Goal: Task Accomplishment & Management: Manage account settings

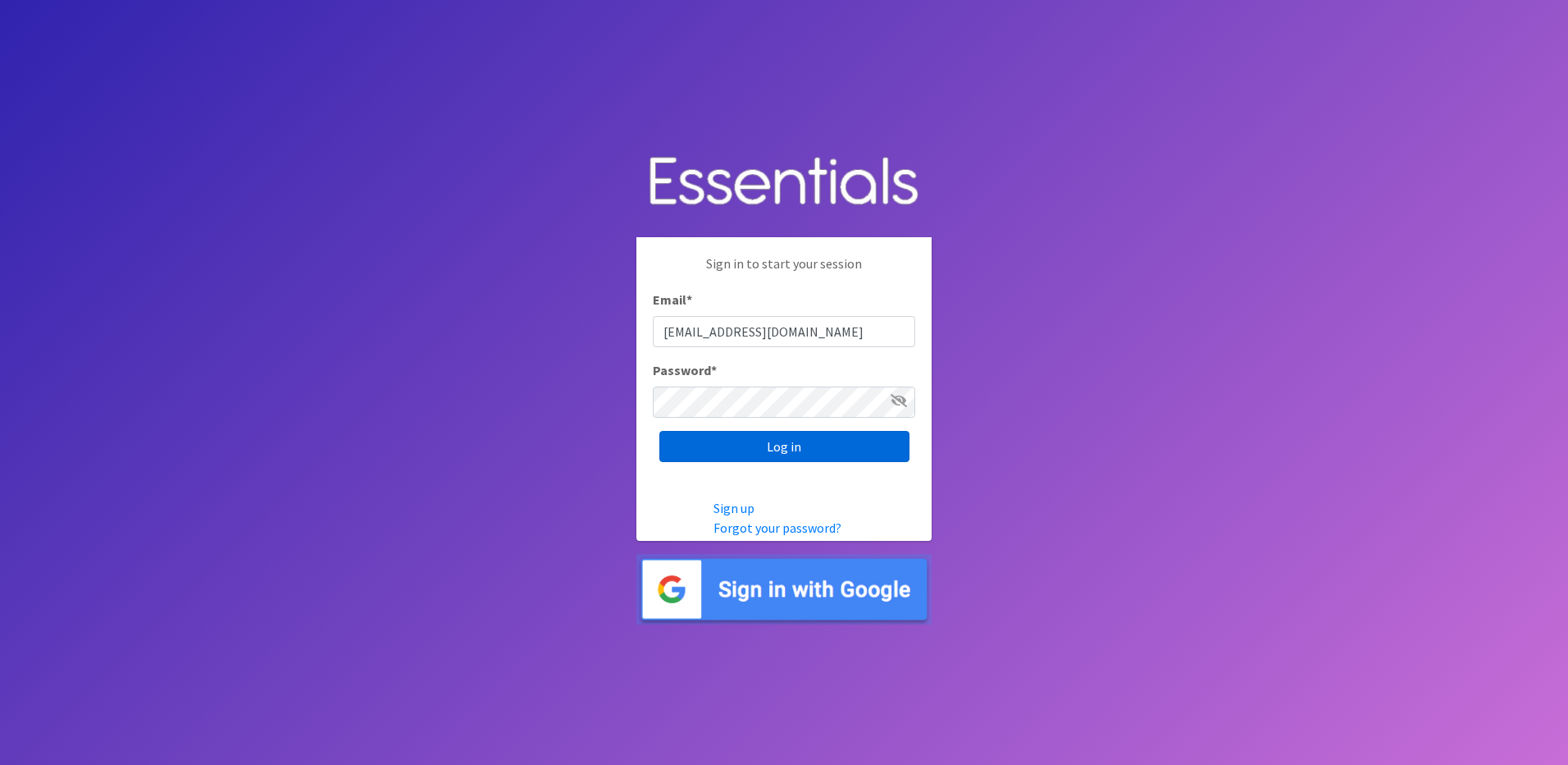
click at [876, 448] on input "Log in" at bounding box center [784, 446] width 250 height 31
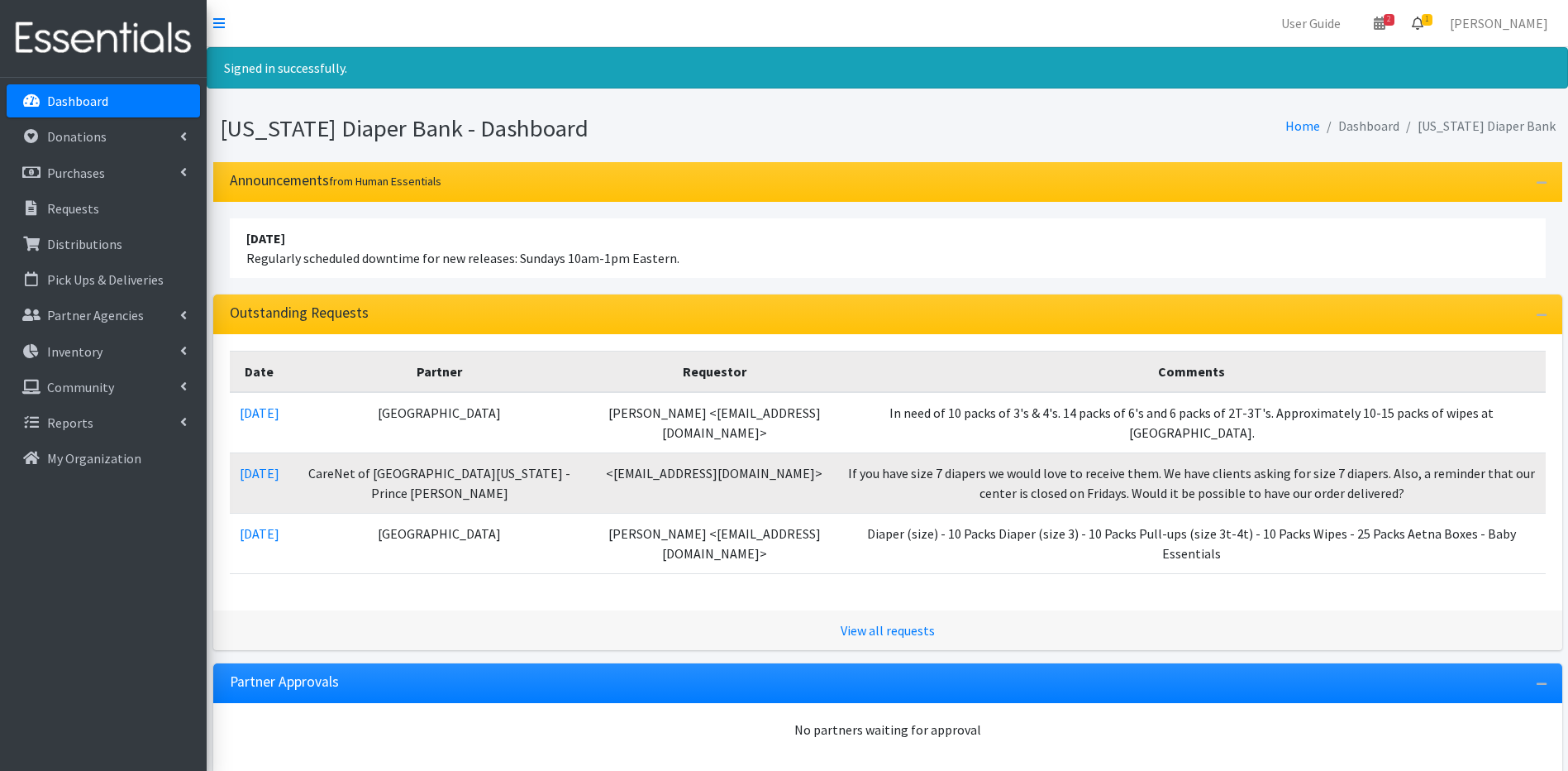
click at [1424, 20] on icon at bounding box center [1417, 23] width 12 height 13
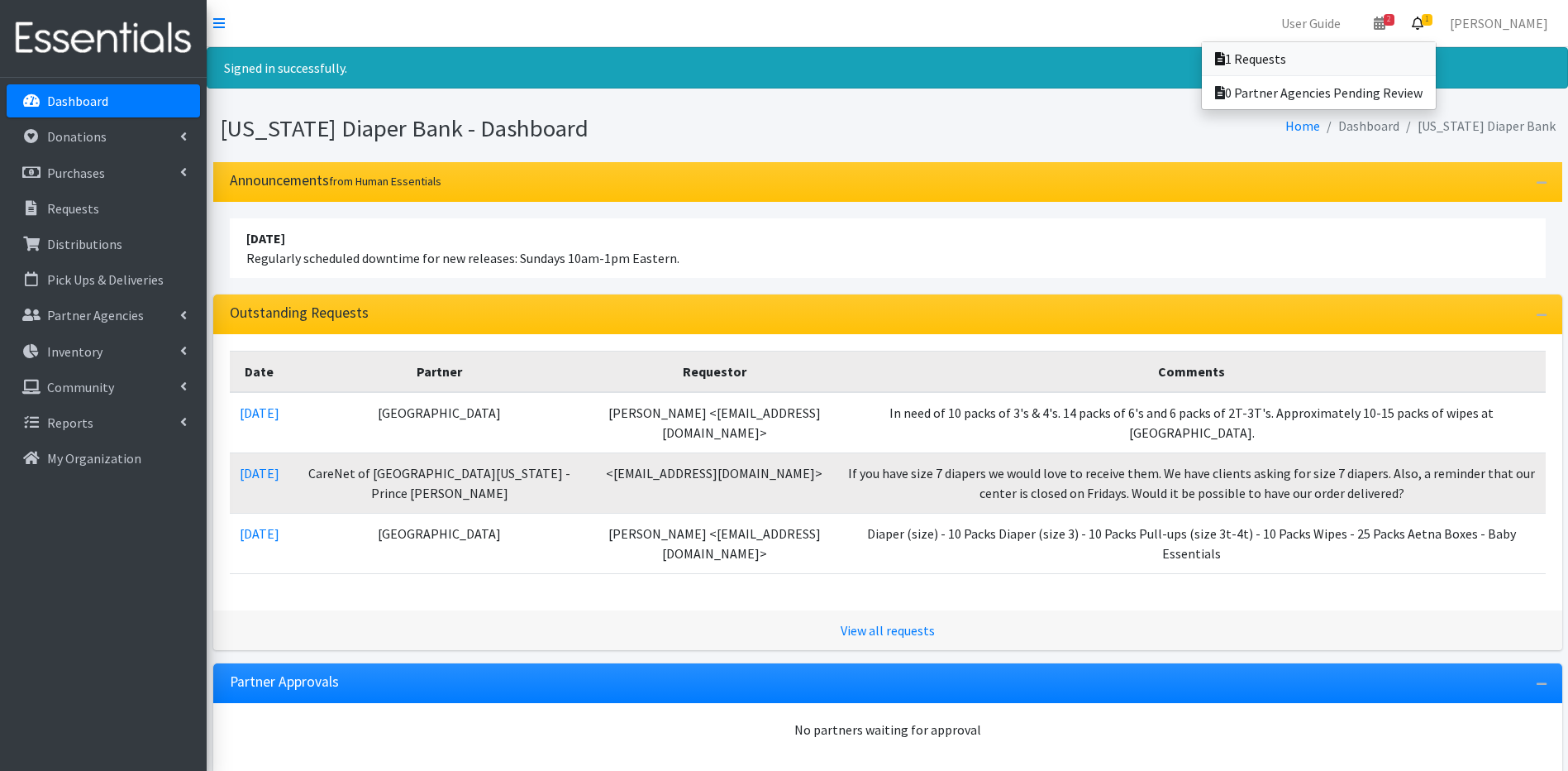
click at [1426, 54] on link "1 Requests" at bounding box center [1319, 58] width 234 height 33
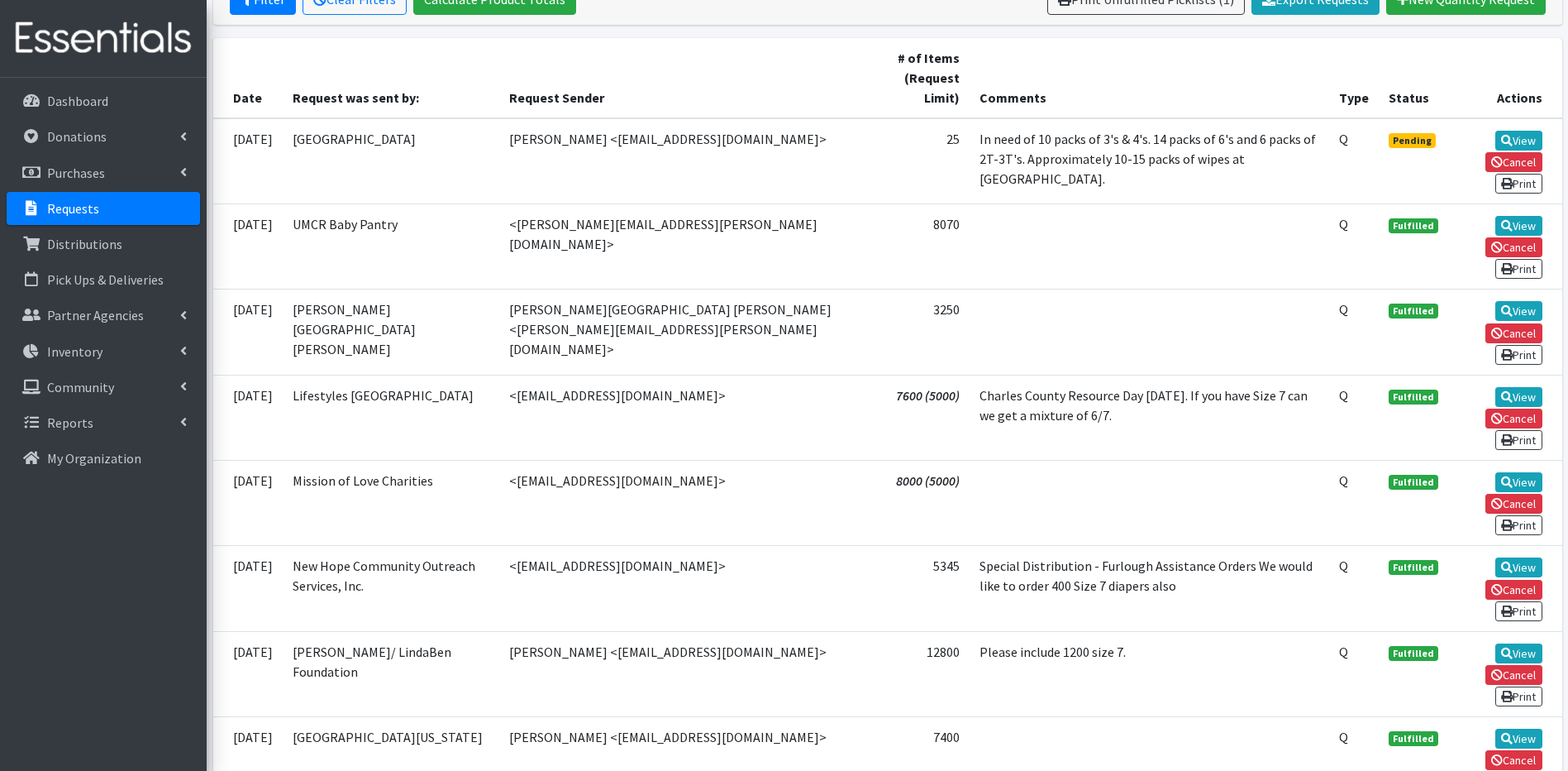
scroll to position [364, 0]
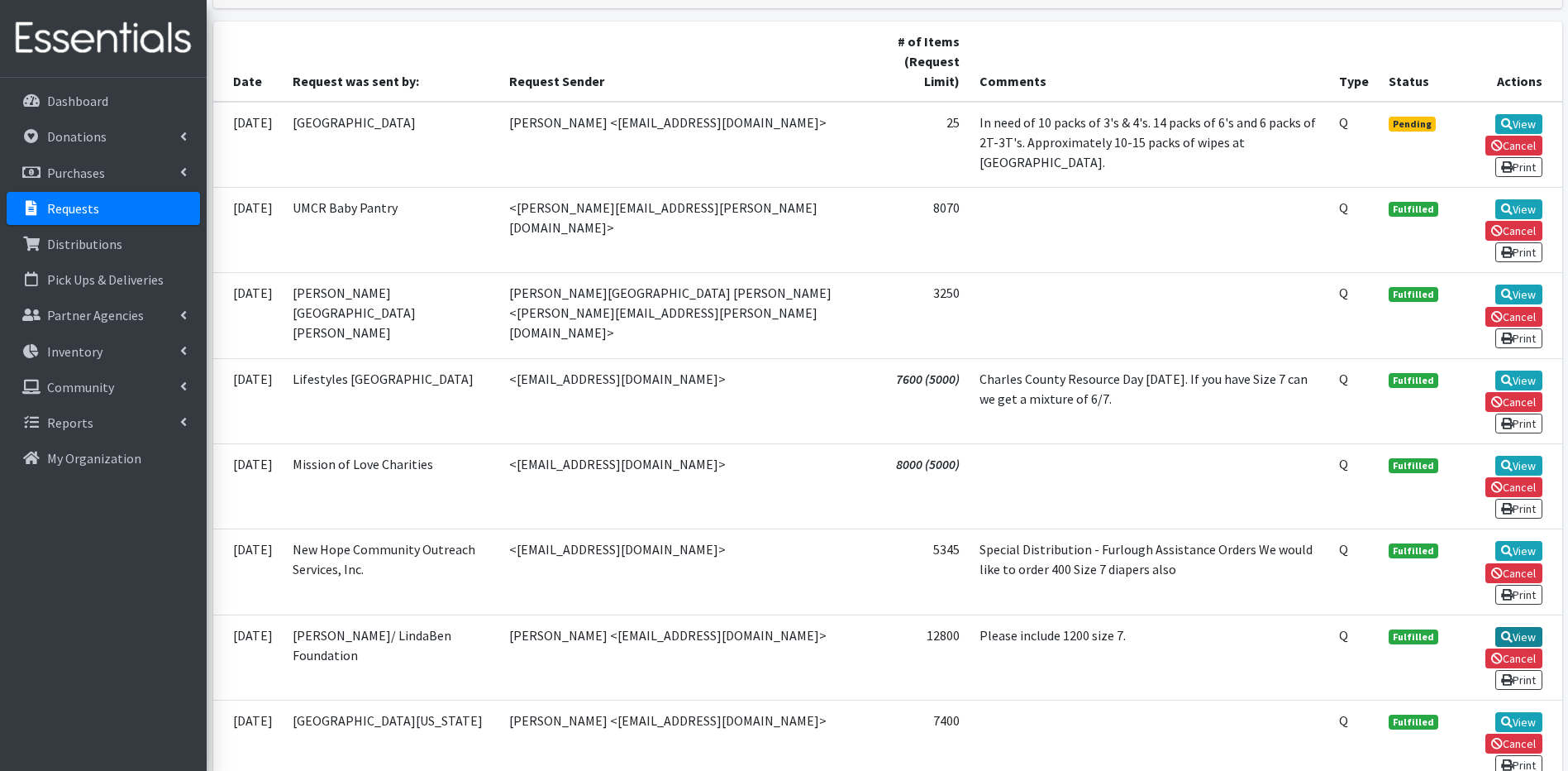
click at [1510, 631] on icon at bounding box center [1506, 636] width 12 height 12
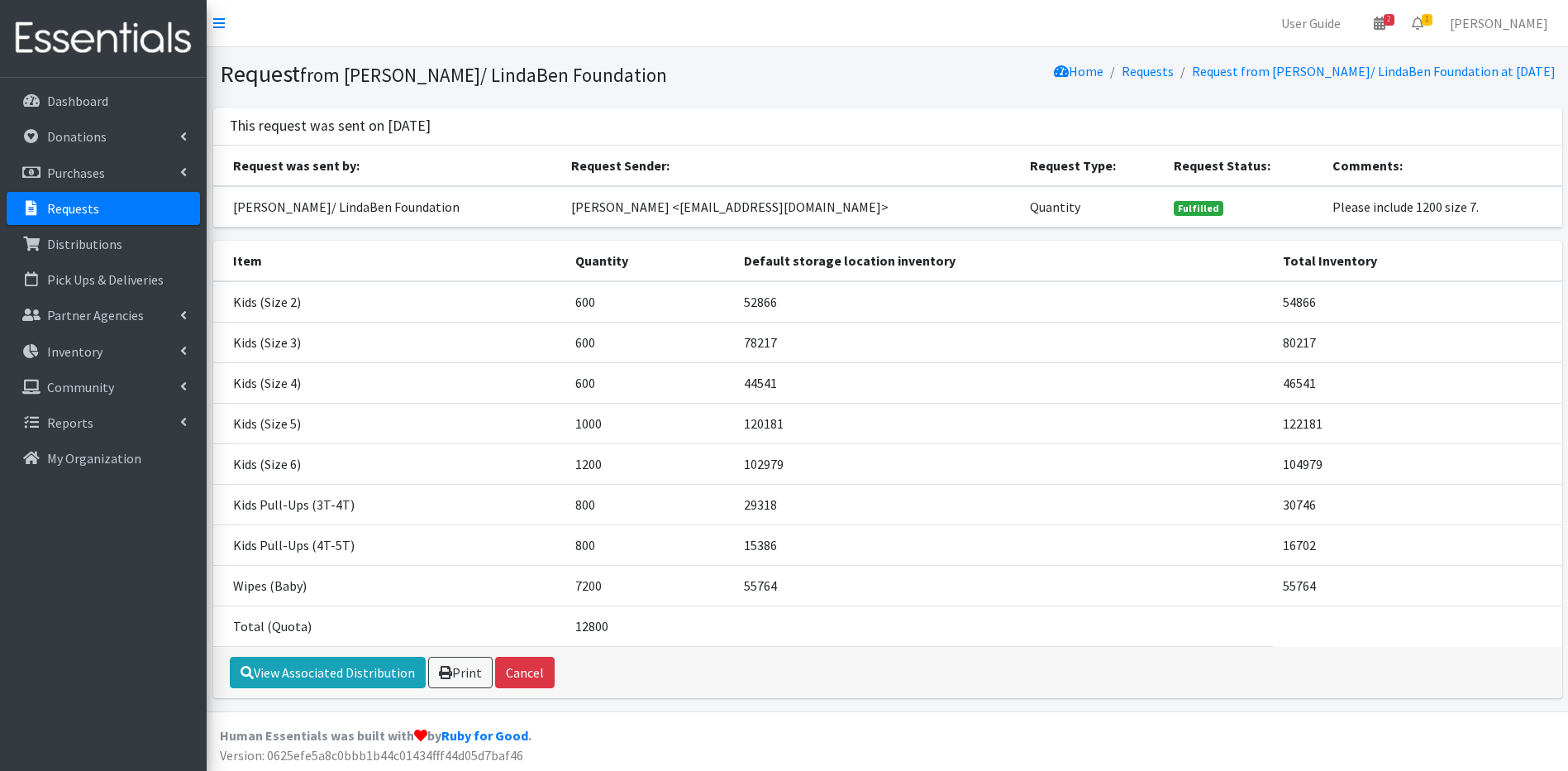
scroll to position [3, 0]
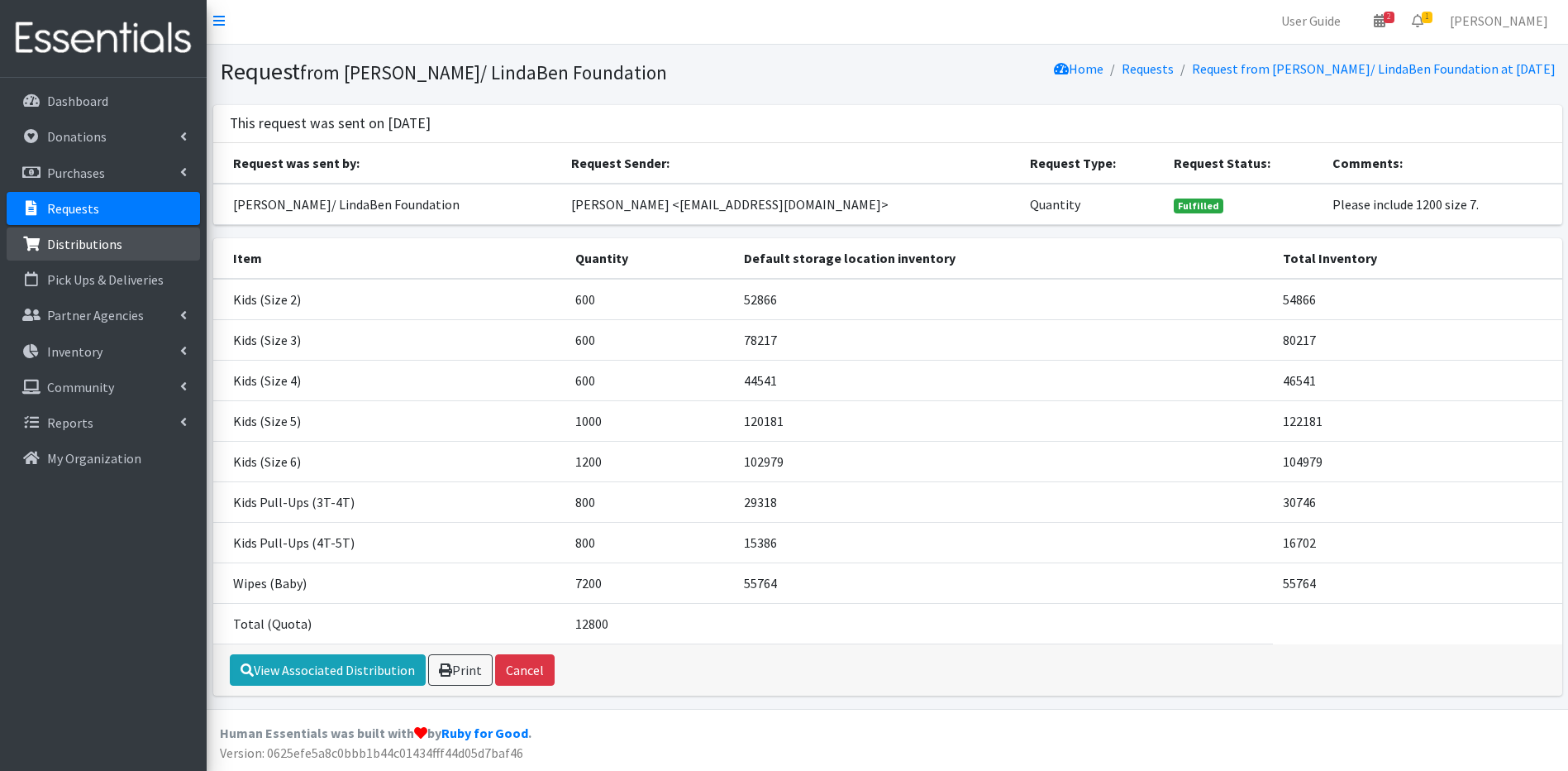
click at [99, 236] on p "Distributions" at bounding box center [84, 244] width 75 height 17
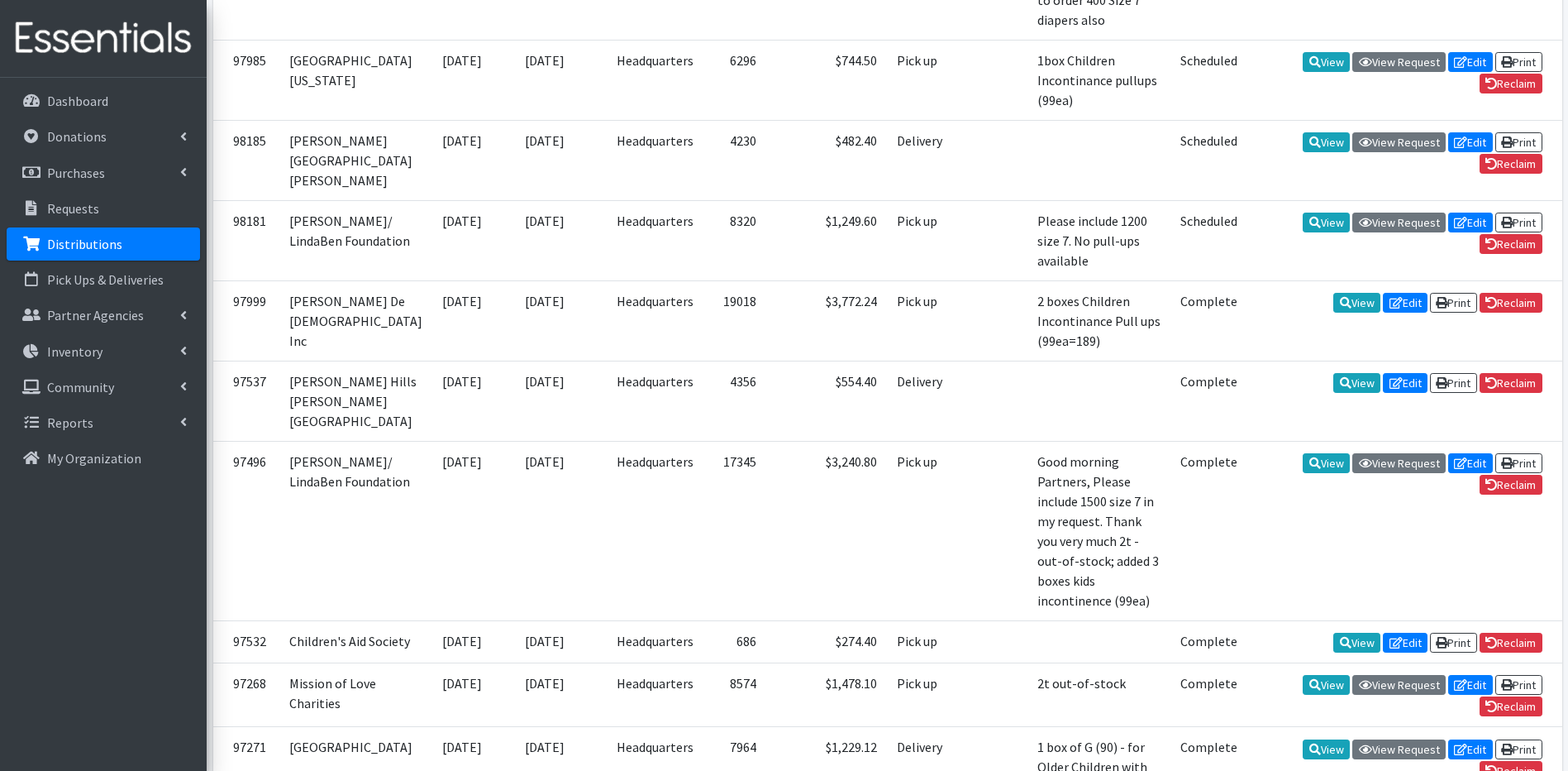
scroll to position [806, 0]
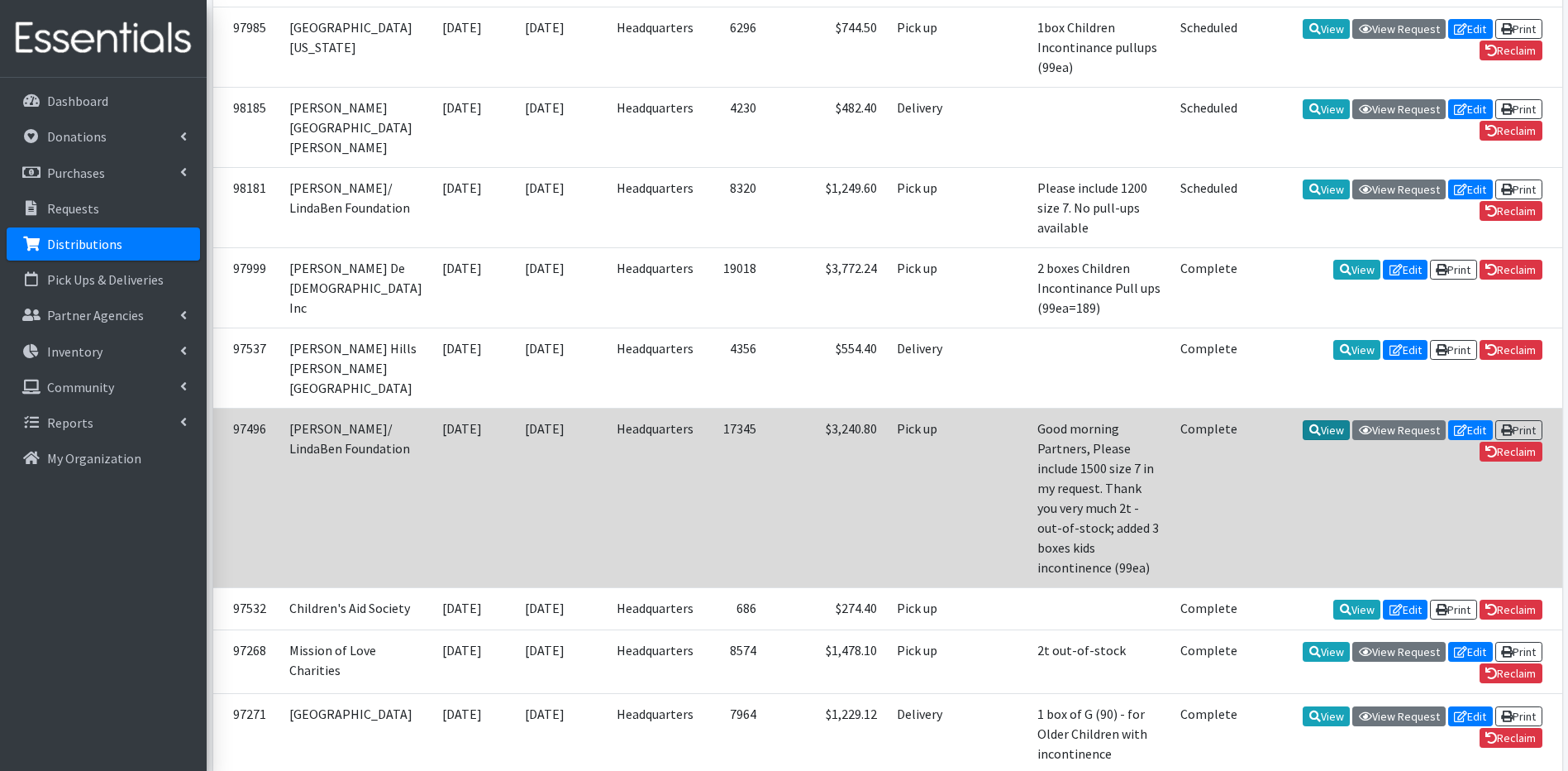
click at [1322, 420] on link "View" at bounding box center [1326, 430] width 47 height 19
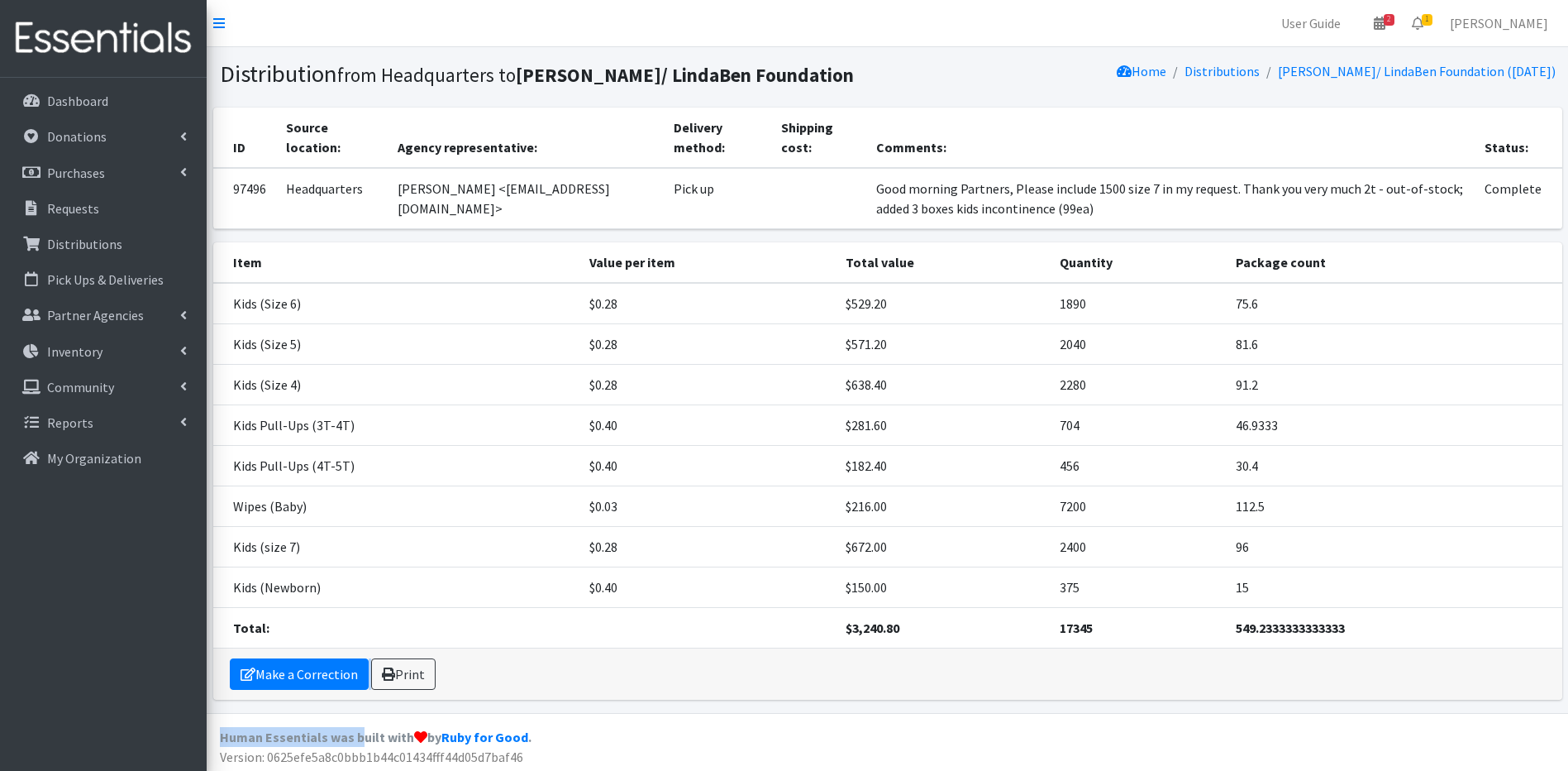
drag, startPoint x: 364, startPoint y: 713, endPoint x: 364, endPoint y: 697, distance: 16.0
click at [364, 697] on div "User Guide 2 2 Pick-ups remaining this week View Calendar 1 1 Requests 0 Partne…" at bounding box center [784, 387] width 1568 height 775
drag, startPoint x: 364, startPoint y: 697, endPoint x: 332, endPoint y: 674, distance: 39.4
click at [332, 674] on link "Make a Correction" at bounding box center [299, 674] width 139 height 31
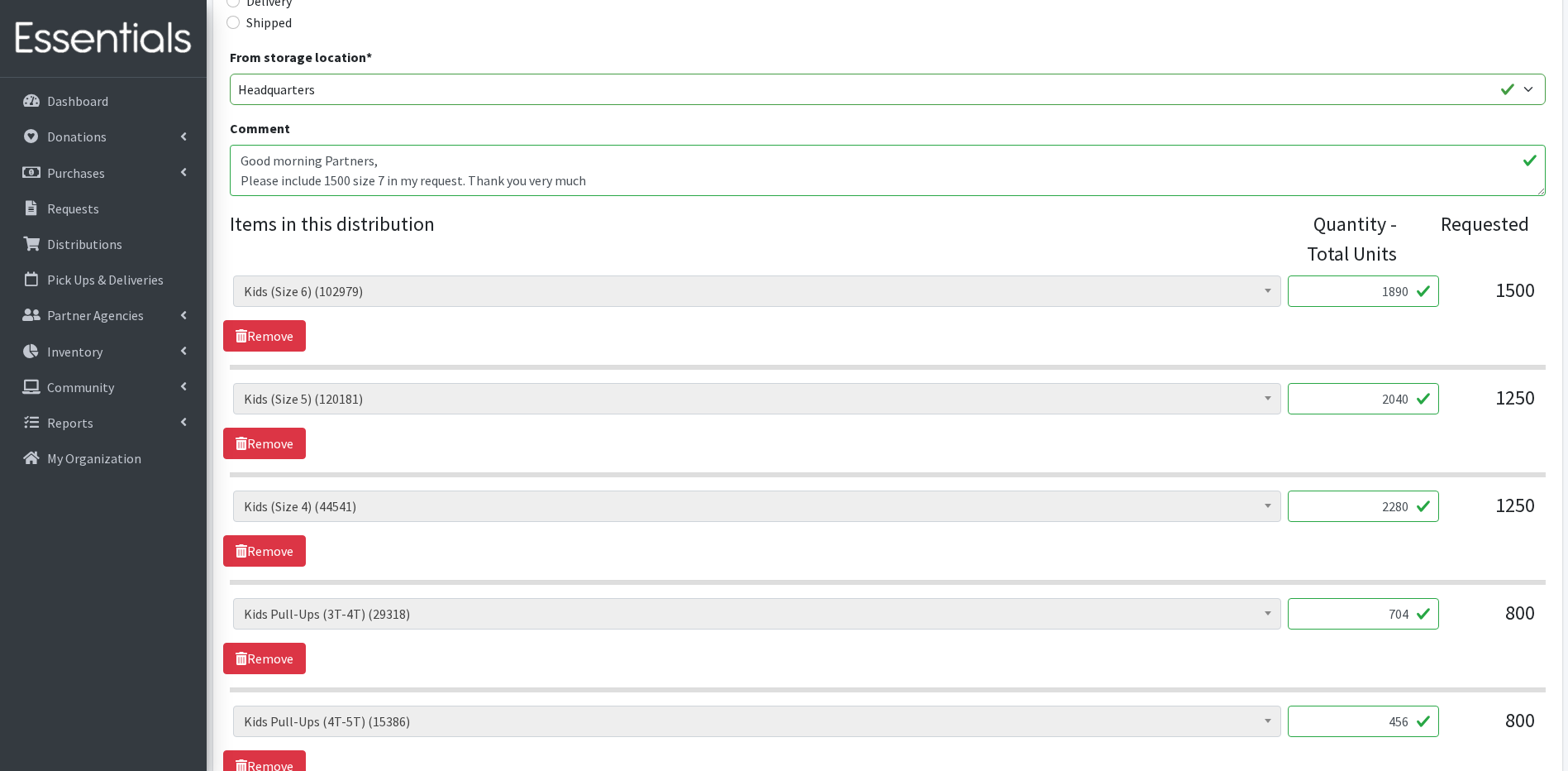
scroll to position [529, 0]
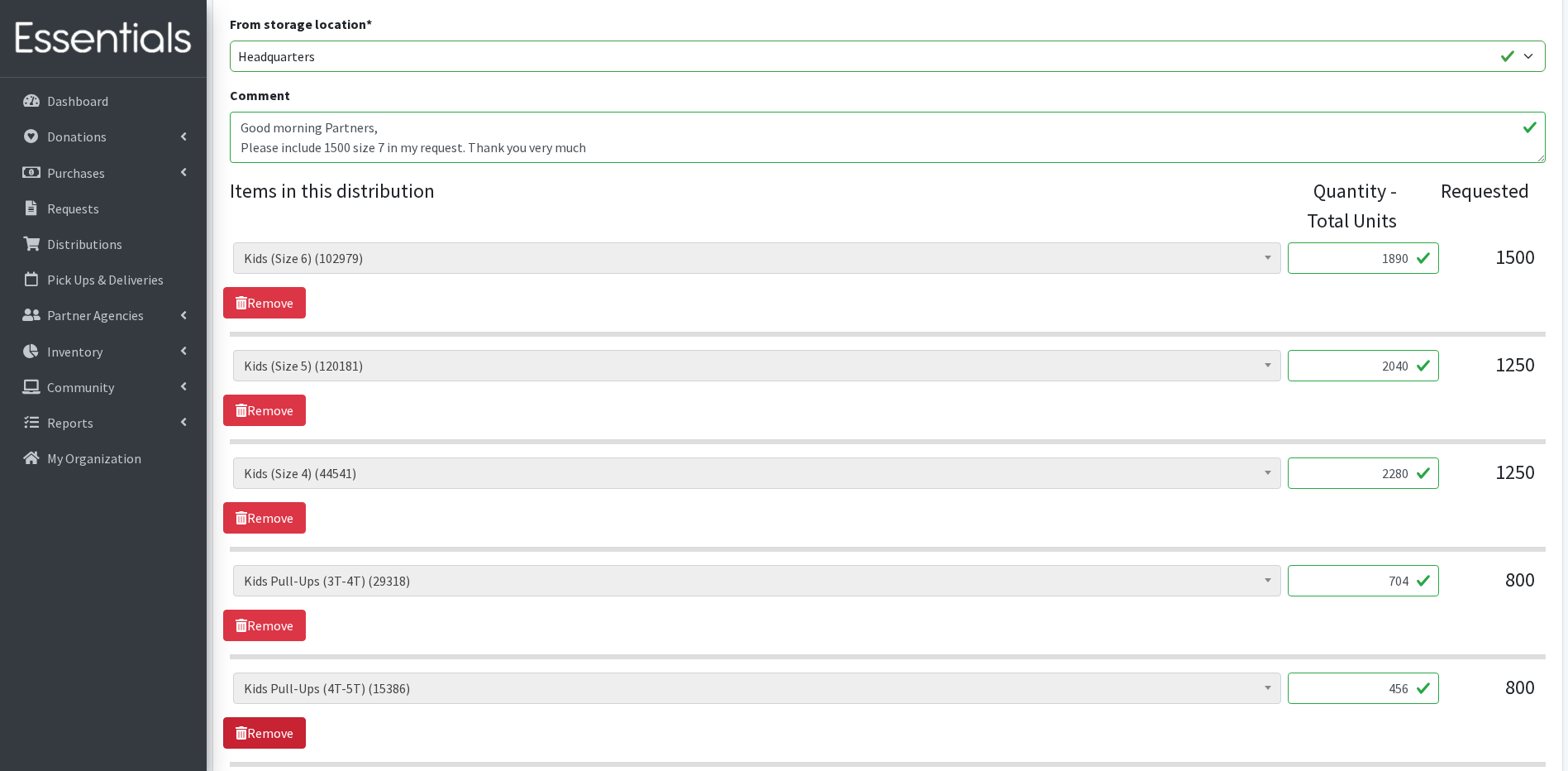
click at [270, 726] on link "Remove" at bounding box center [264, 732] width 82 height 31
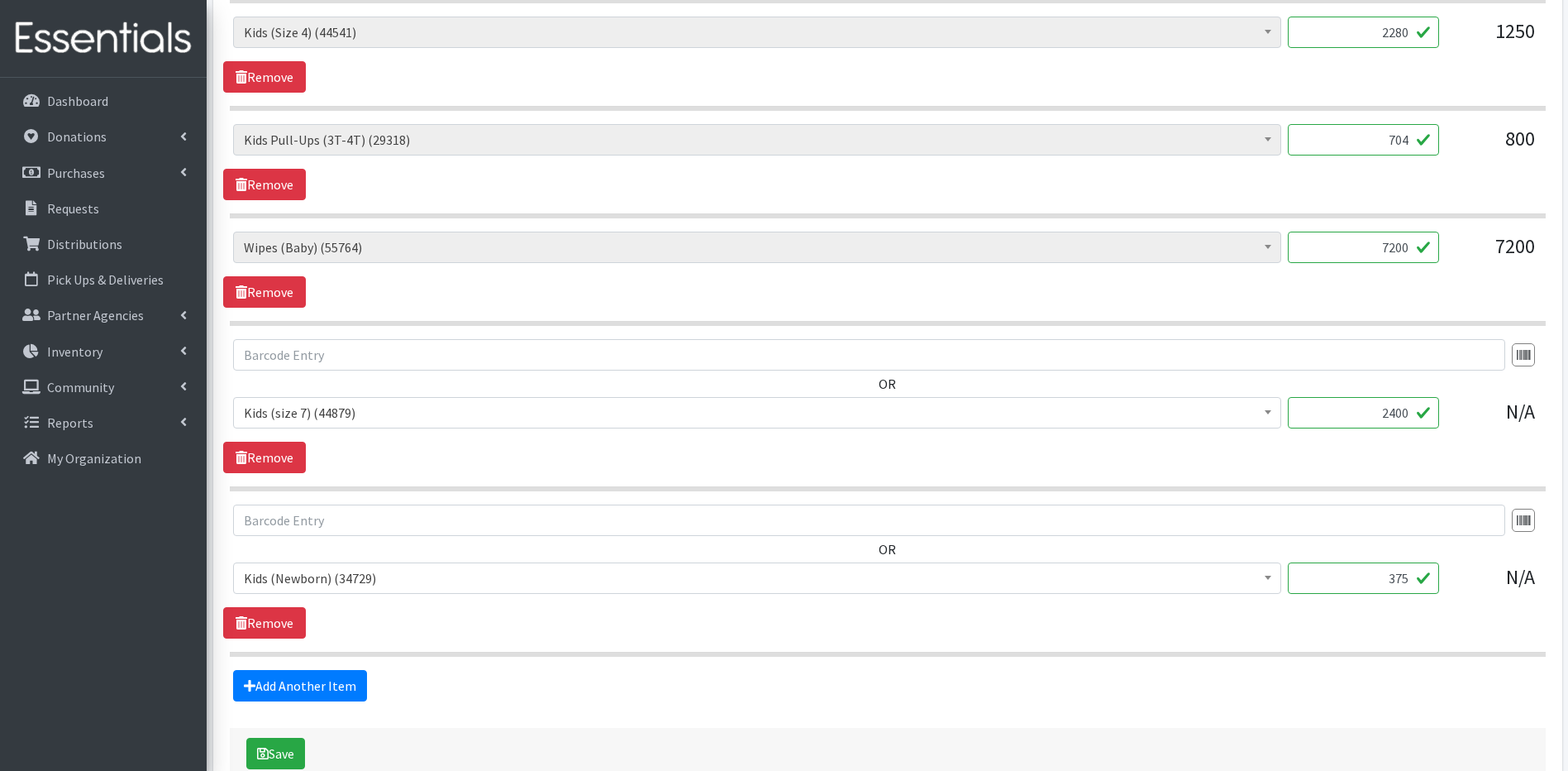
scroll to position [993, 0]
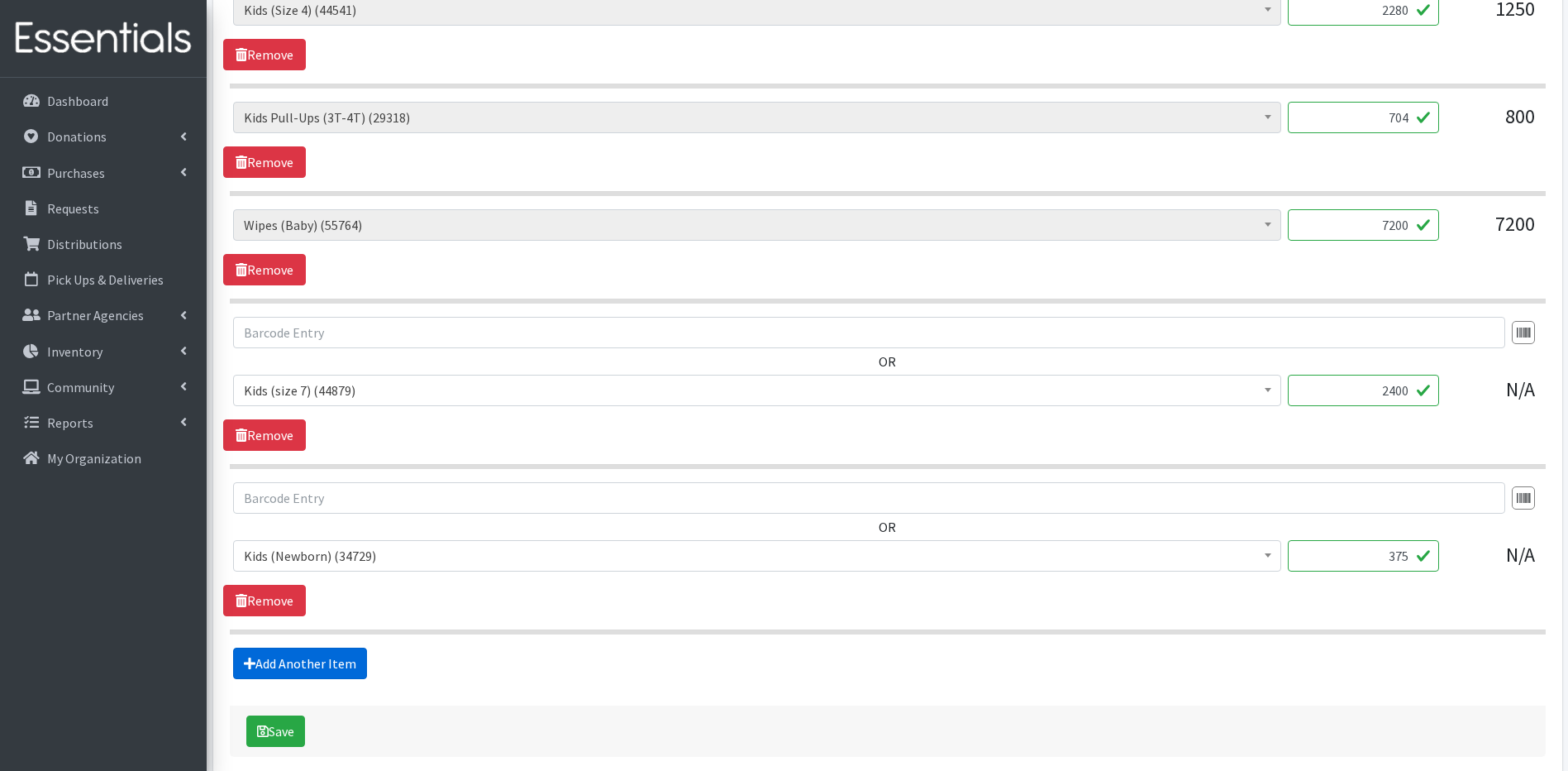
click at [299, 654] on link "Add Another Item" at bounding box center [299, 663] width 134 height 31
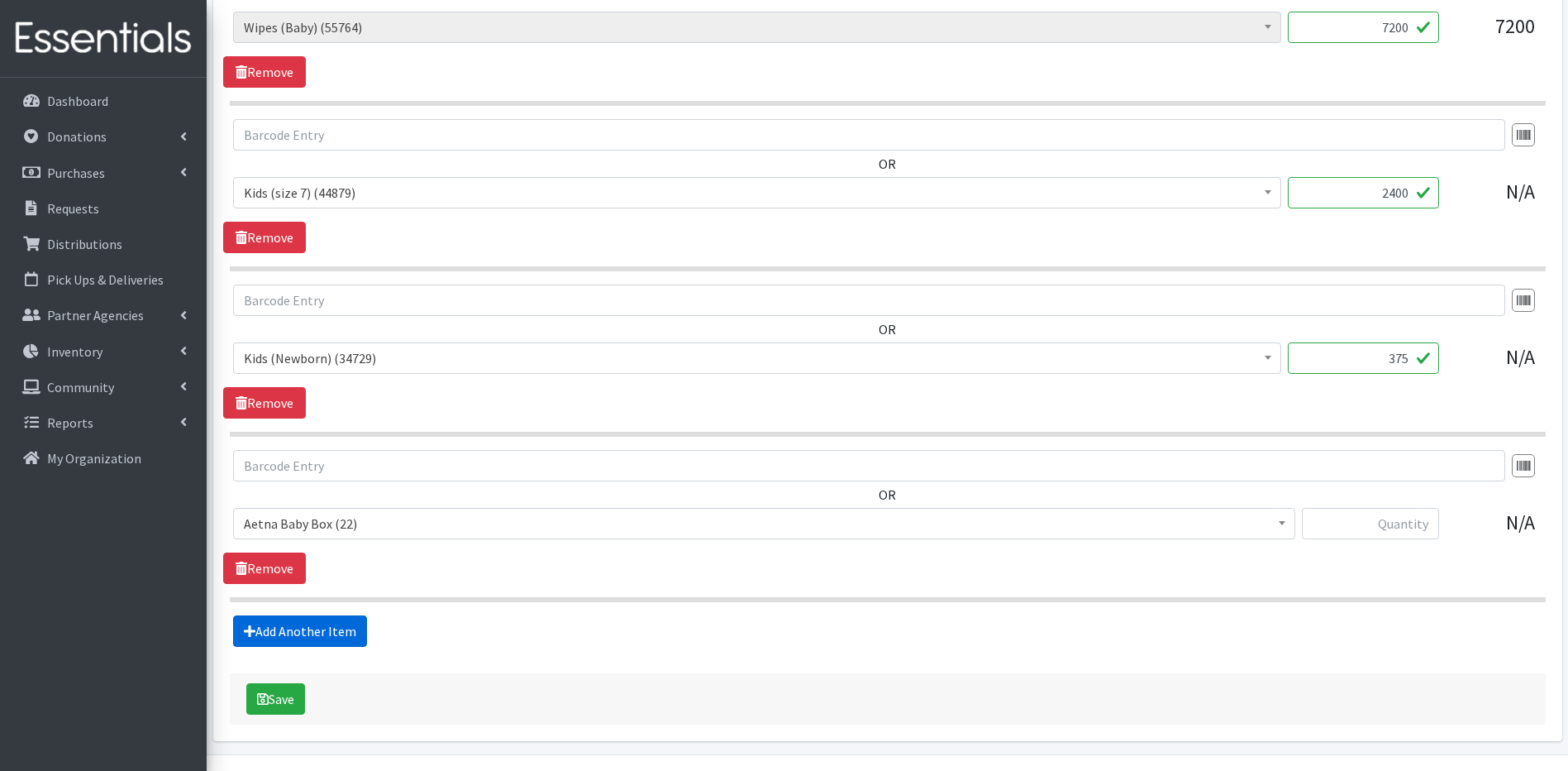
scroll to position [1235, 0]
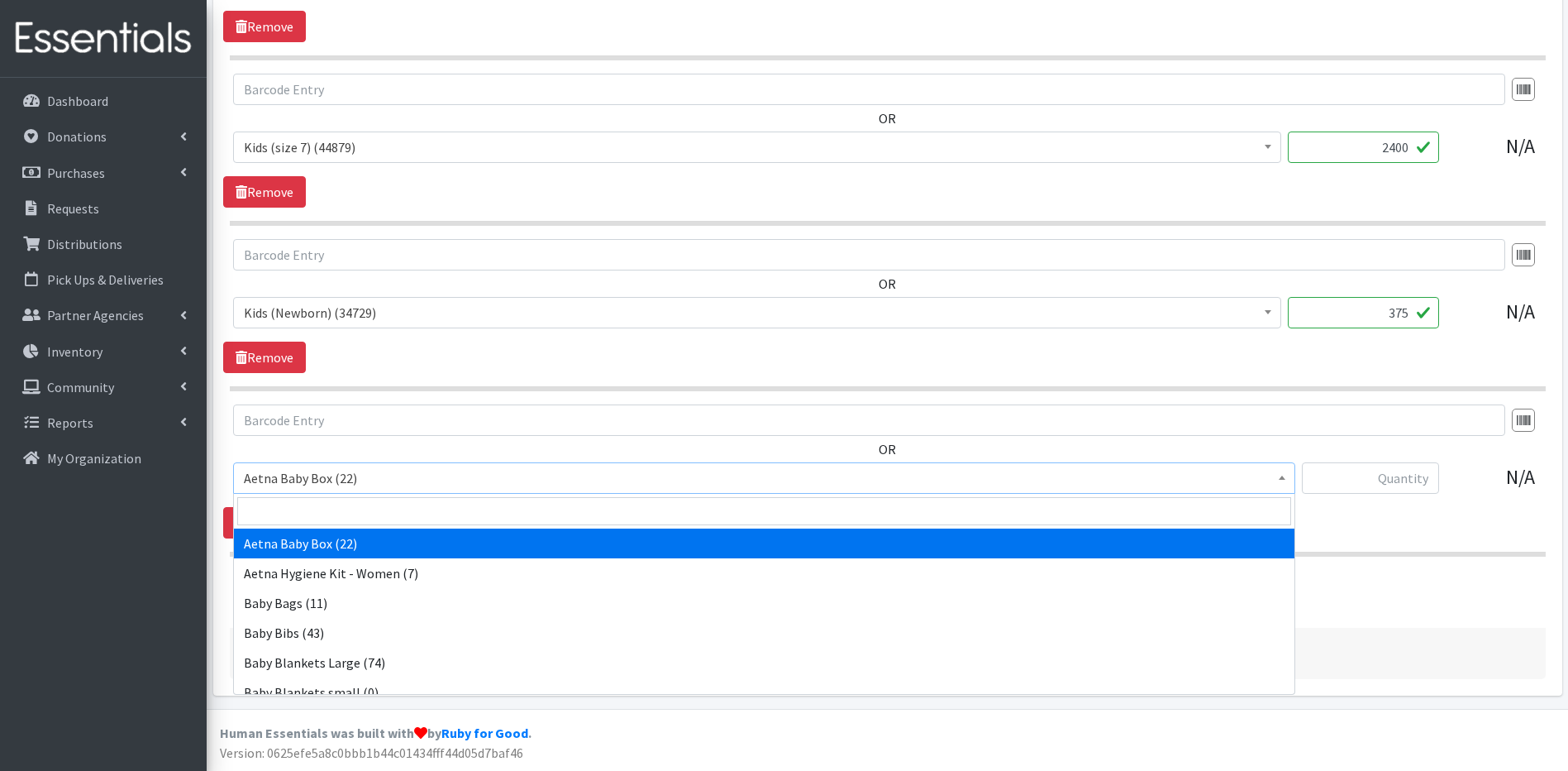
click at [1285, 476] on b at bounding box center [1281, 478] width 6 height 4
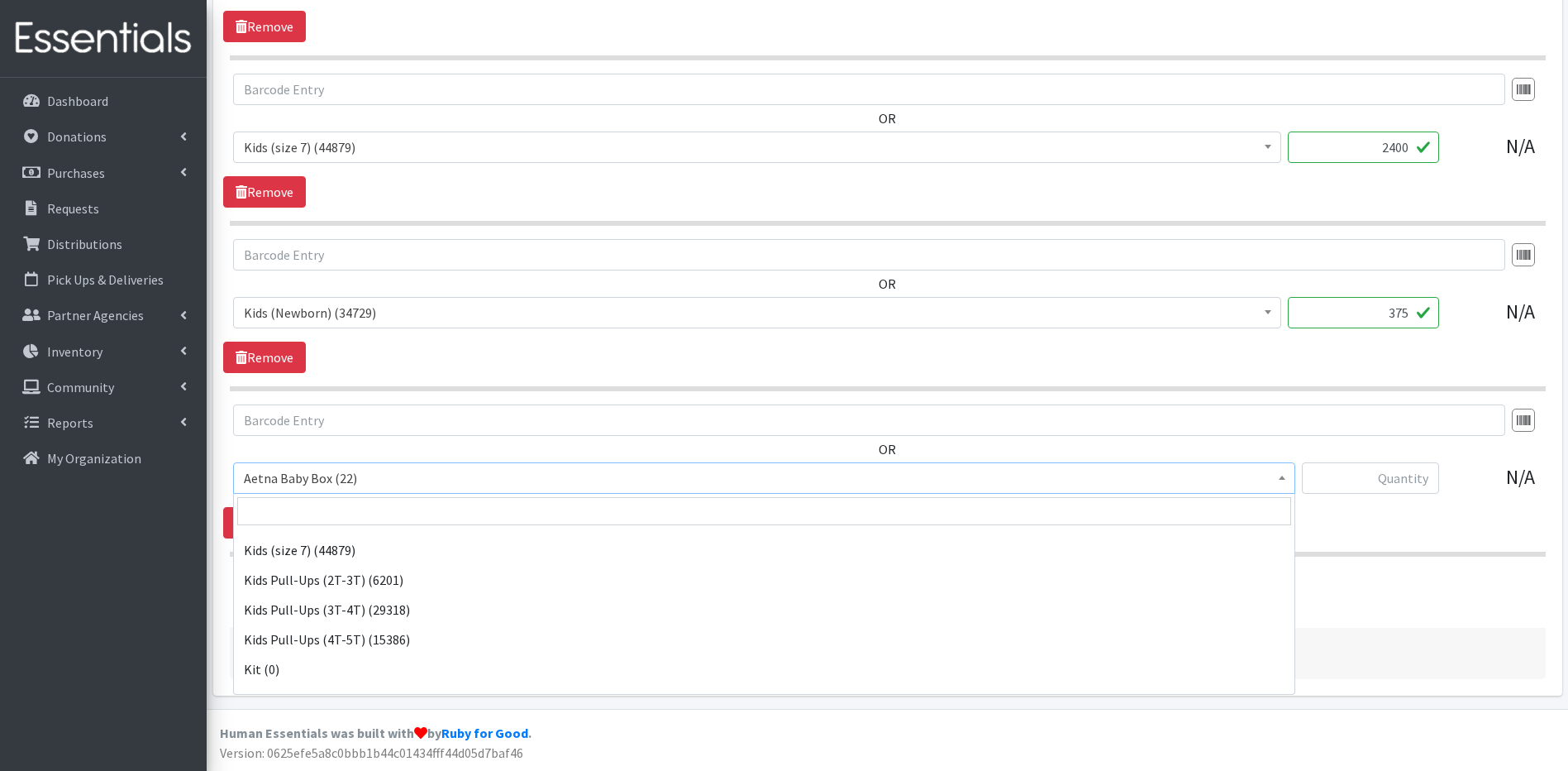
scroll to position [571, 0]
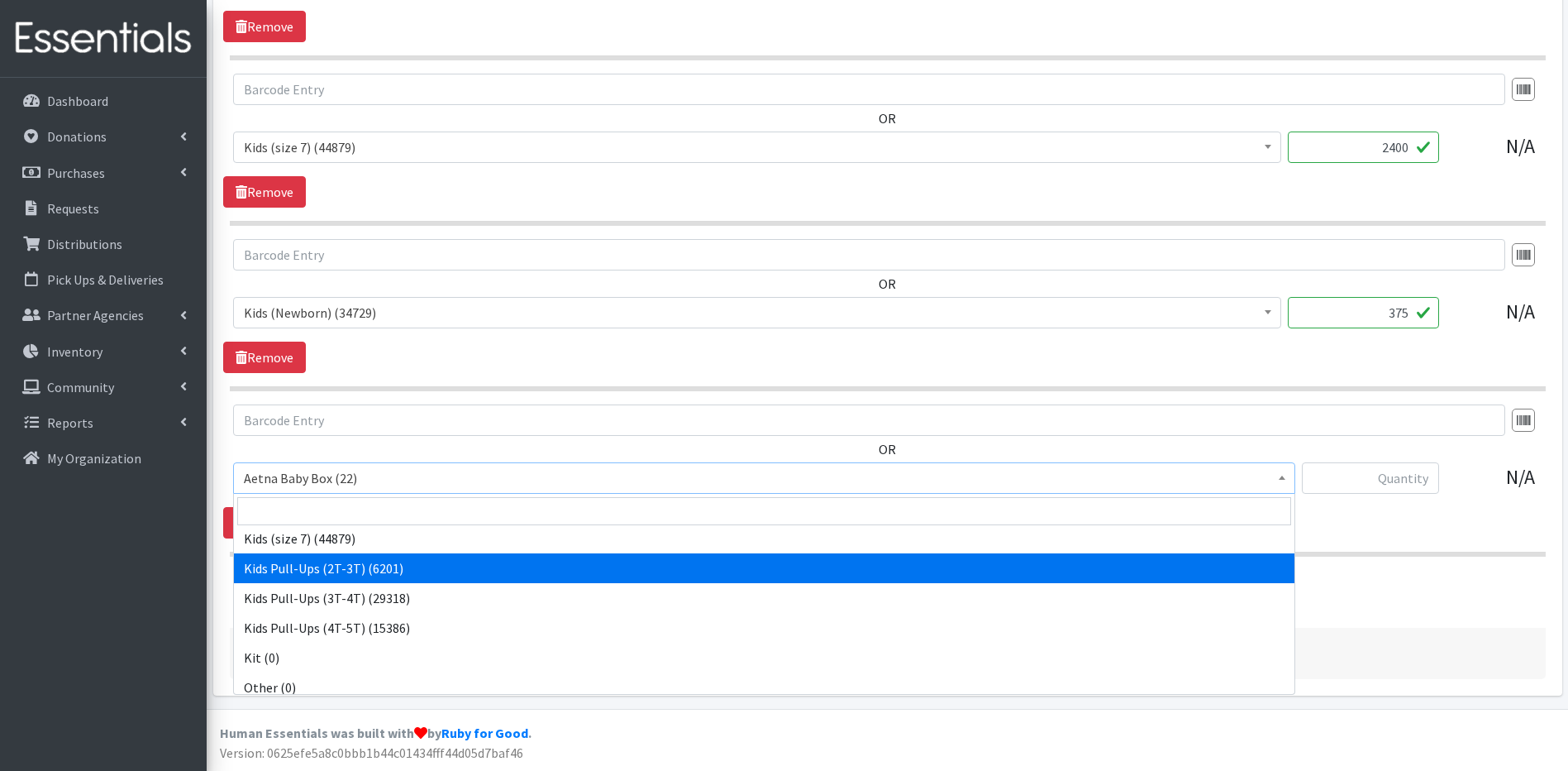
select select "5487"
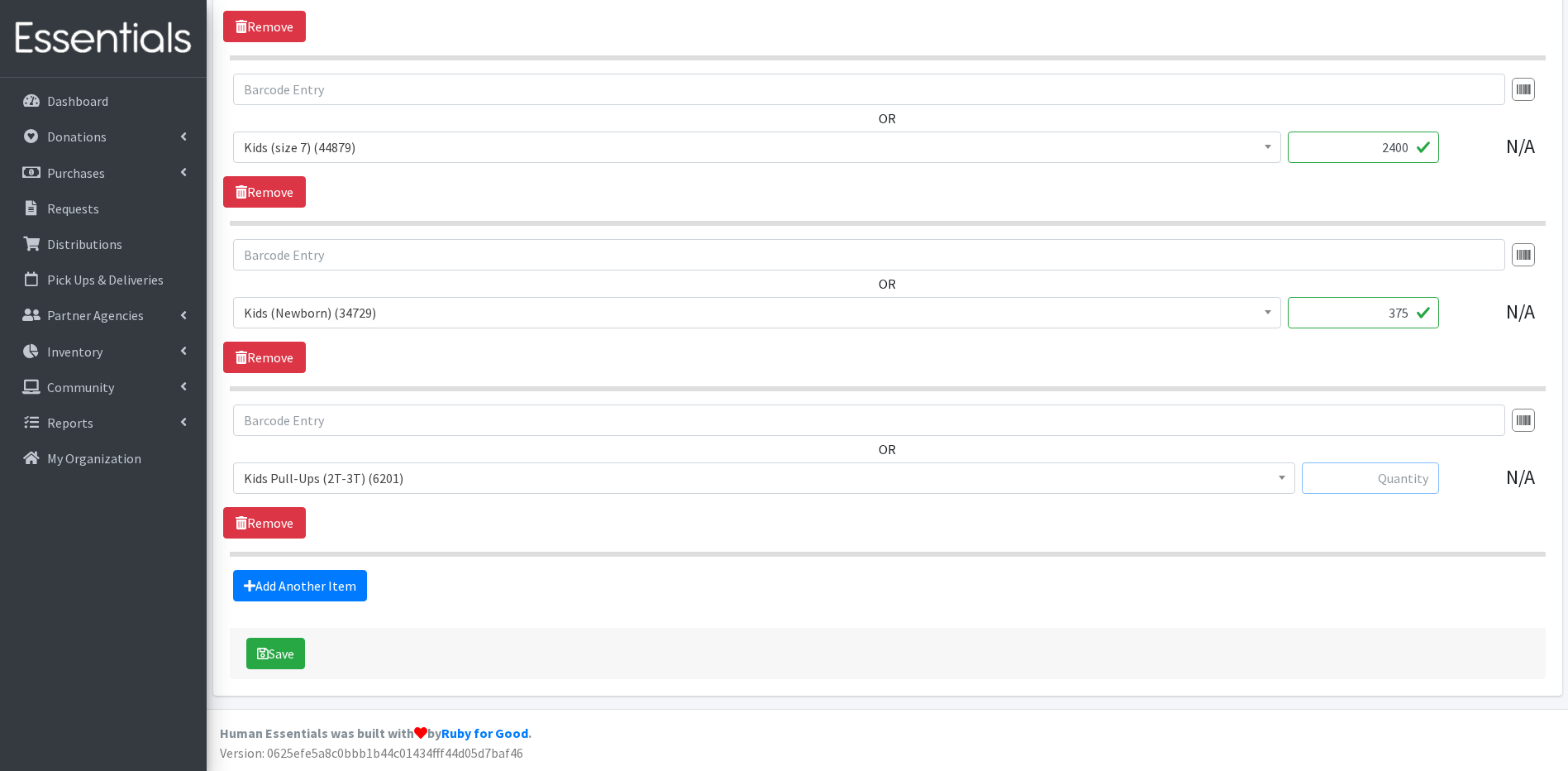
click at [1352, 481] on input "text" at bounding box center [1370, 478] width 137 height 31
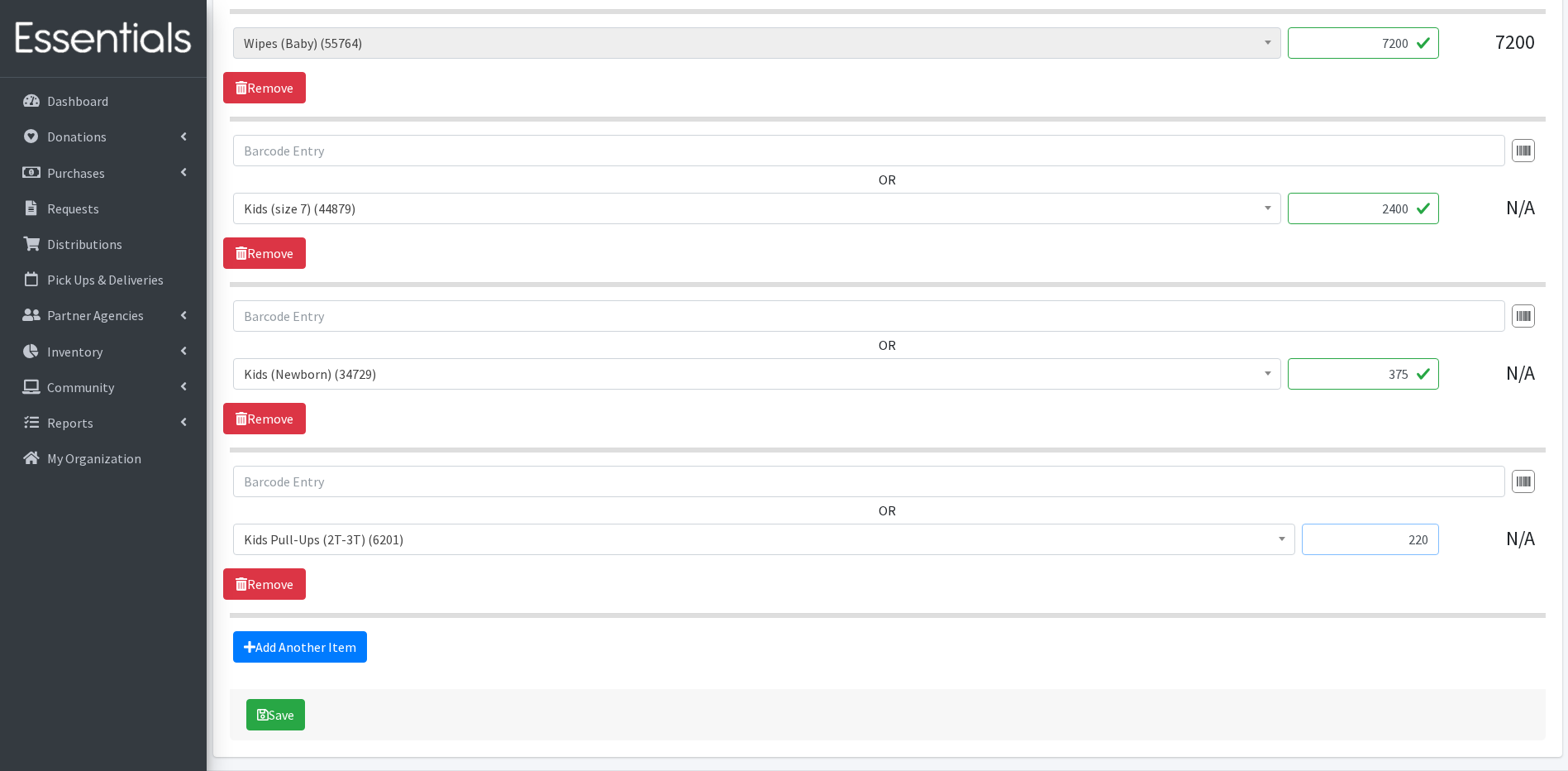
scroll to position [1172, 0]
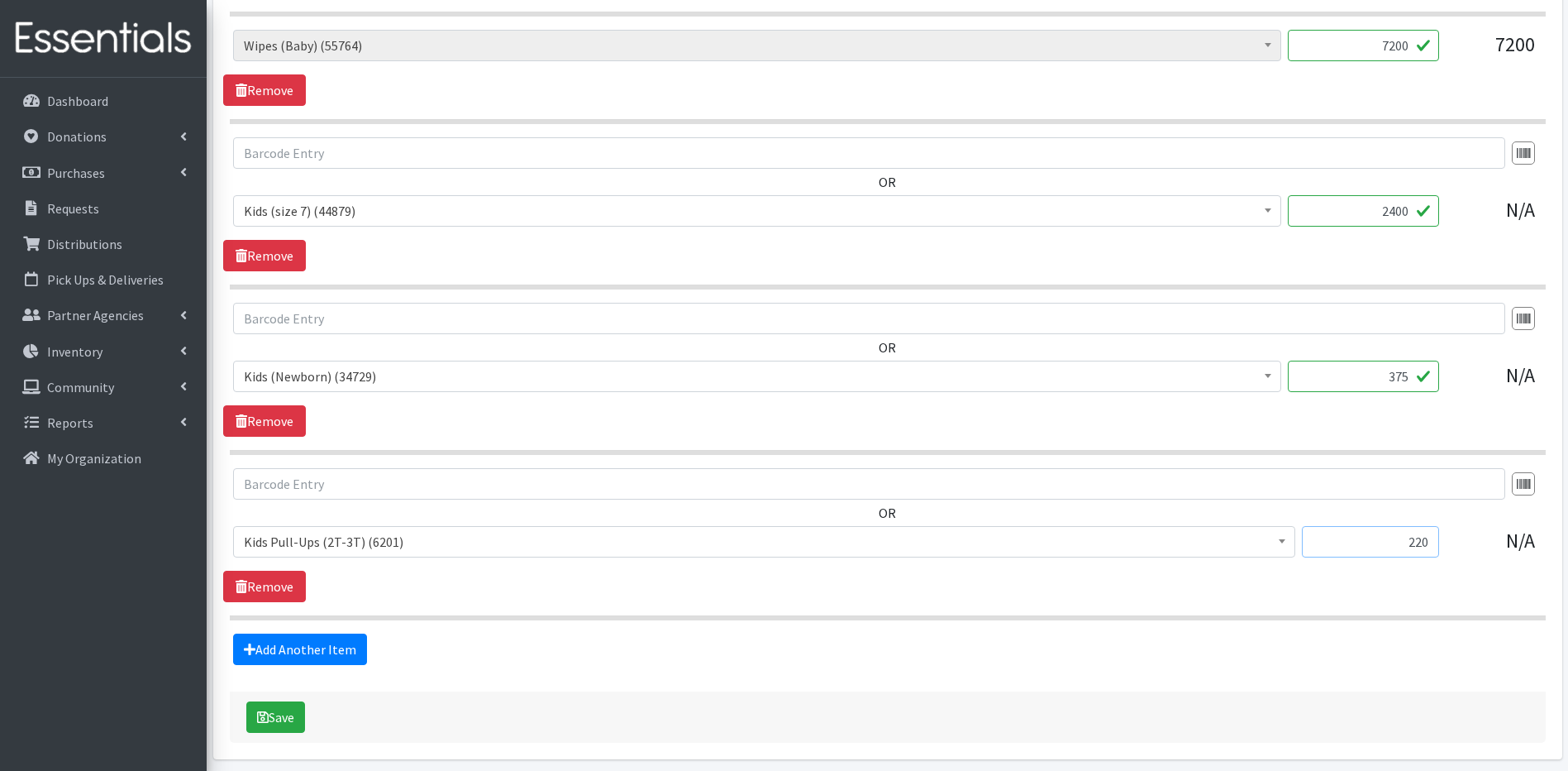
type input "220"
click at [1393, 208] on input "2400" at bounding box center [1363, 210] width 151 height 31
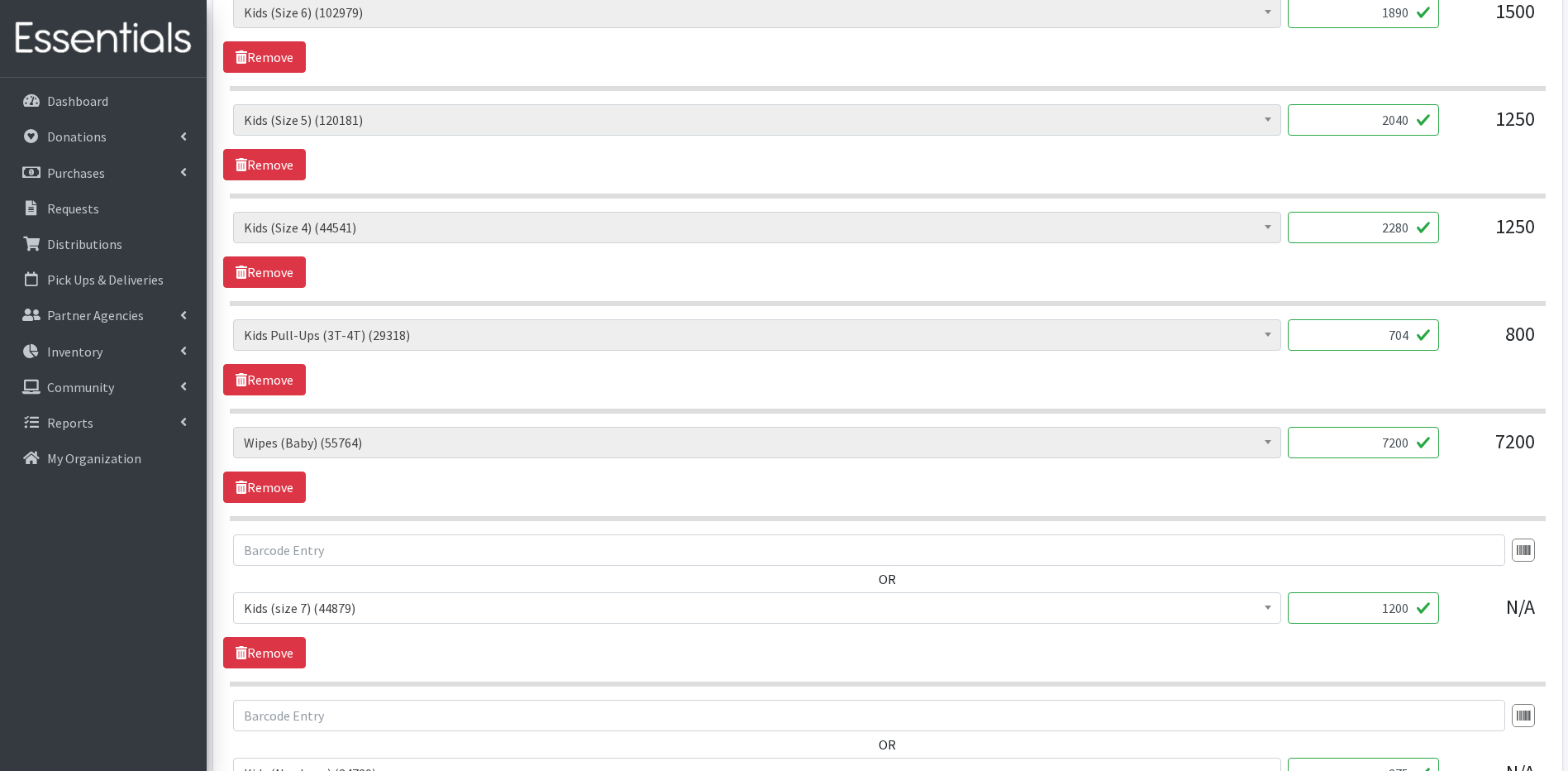
scroll to position [742, 0]
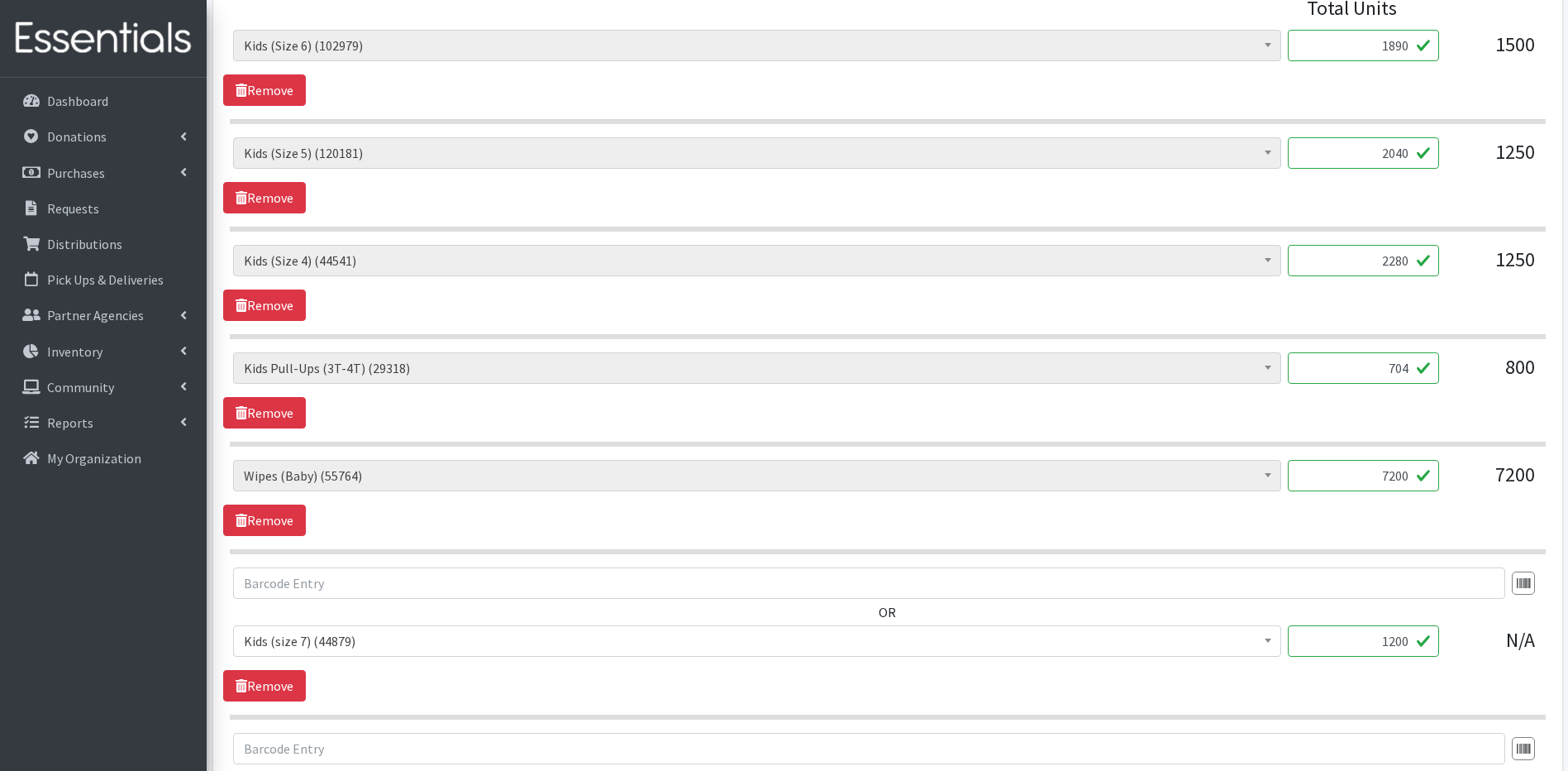
type input "1200"
click at [1402, 43] on input "1890" at bounding box center [1363, 45] width 151 height 31
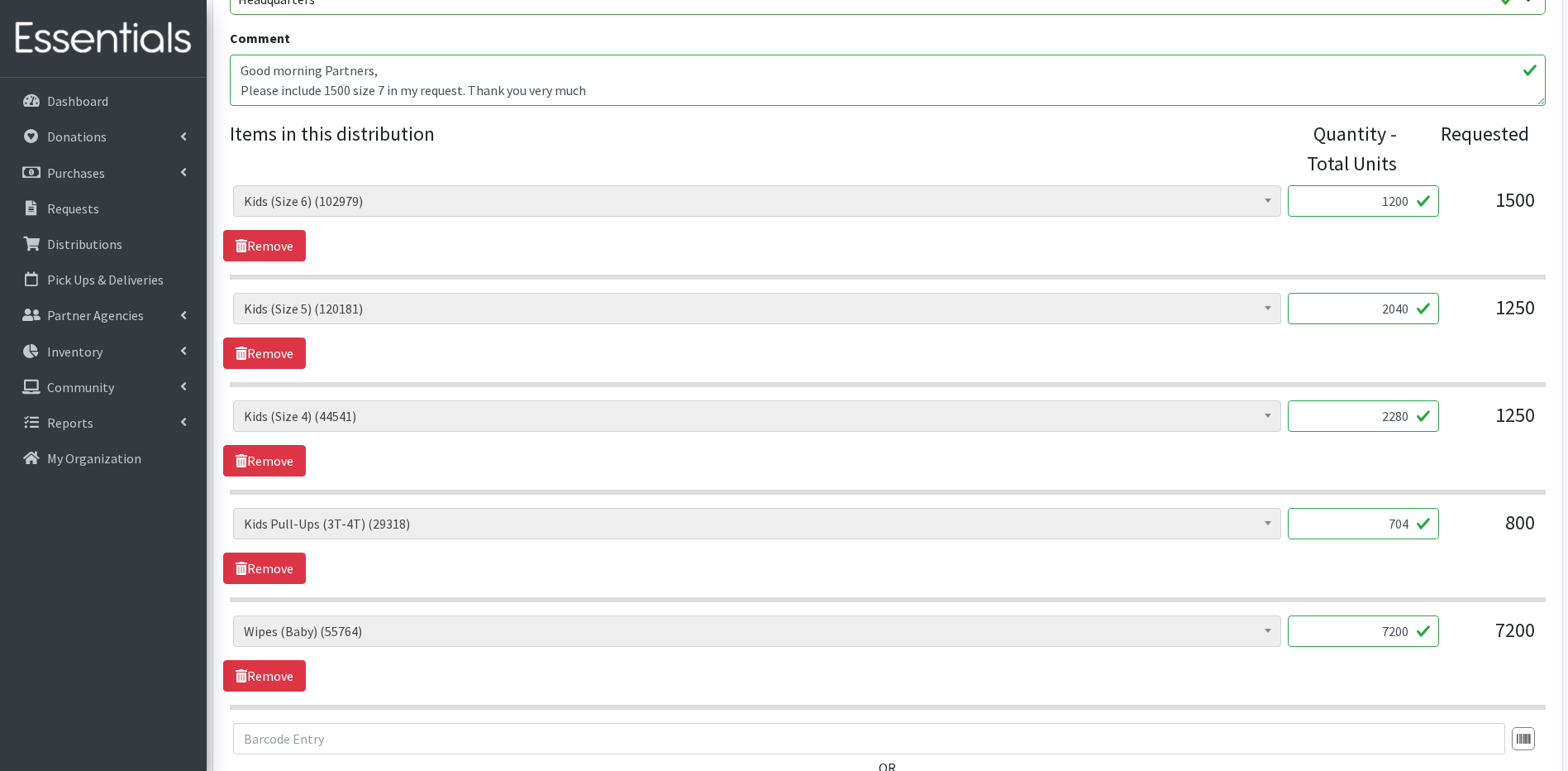
scroll to position [588, 0]
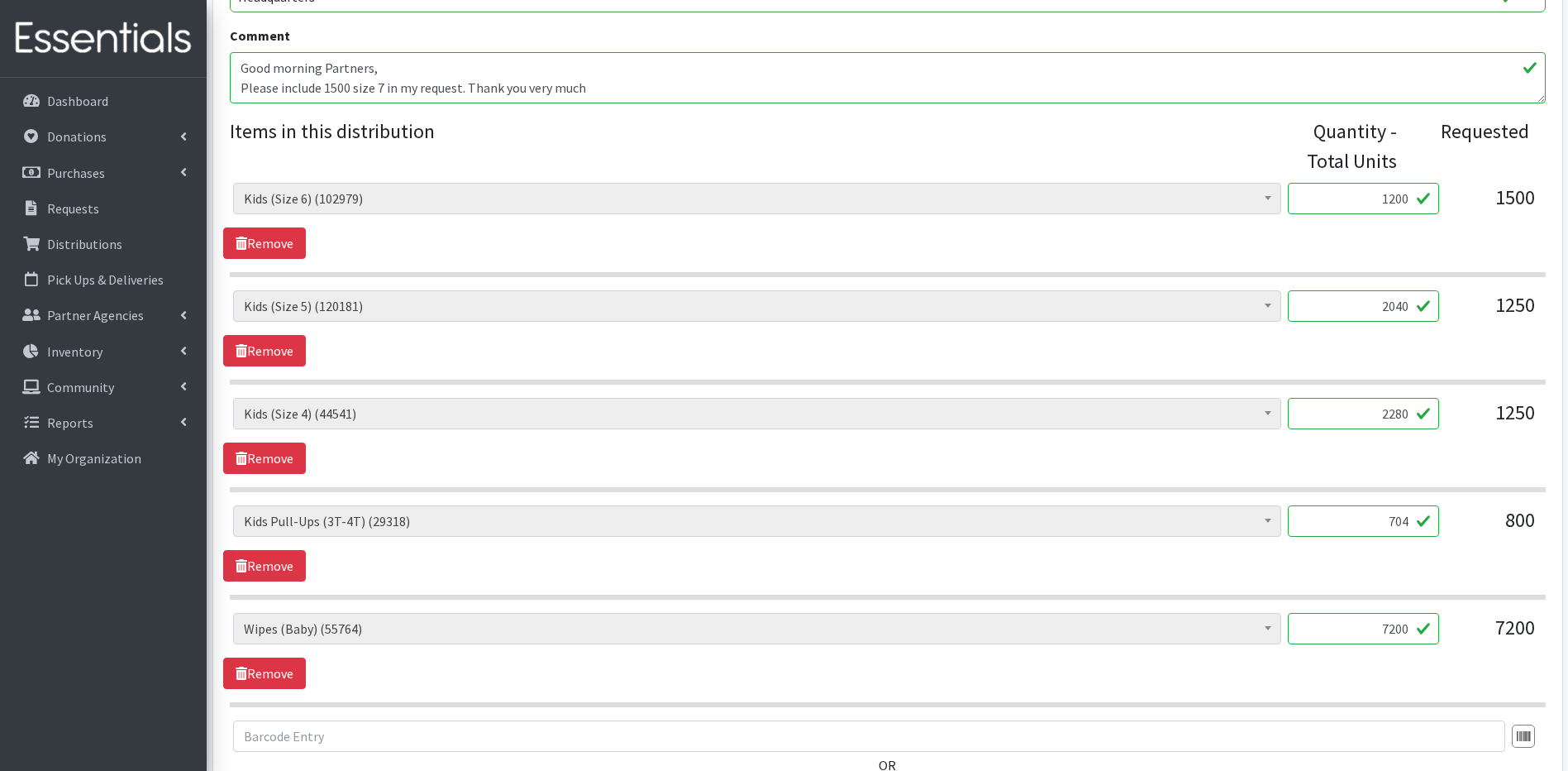
type input "1200"
click at [1396, 309] on input "2040" at bounding box center [1363, 306] width 151 height 31
type input "1700"
click at [1401, 408] on input "2280" at bounding box center [1363, 413] width 151 height 31
type input "600"
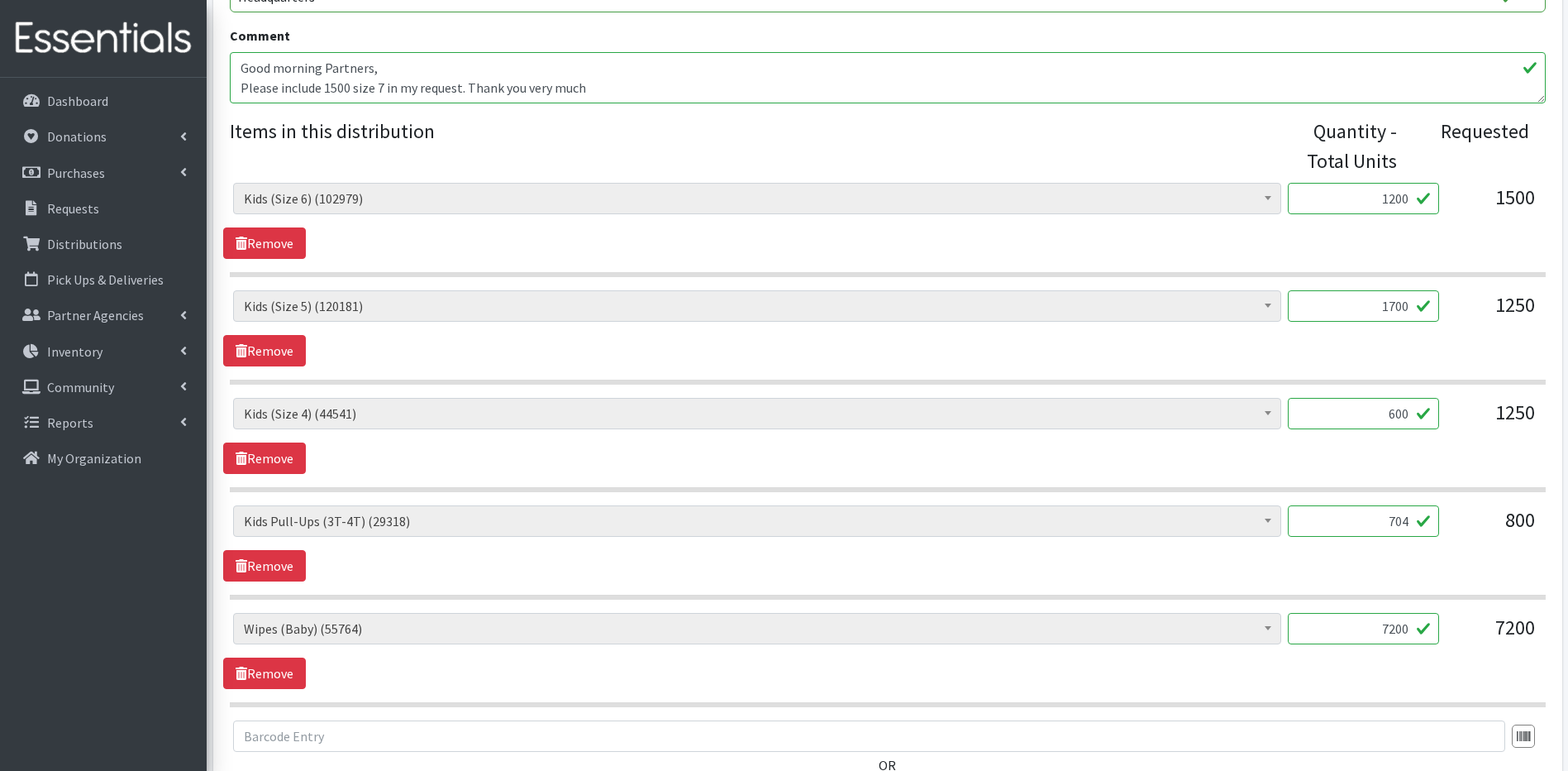
click at [1409, 520] on input "704" at bounding box center [1363, 520] width 151 height 31
type input "7"
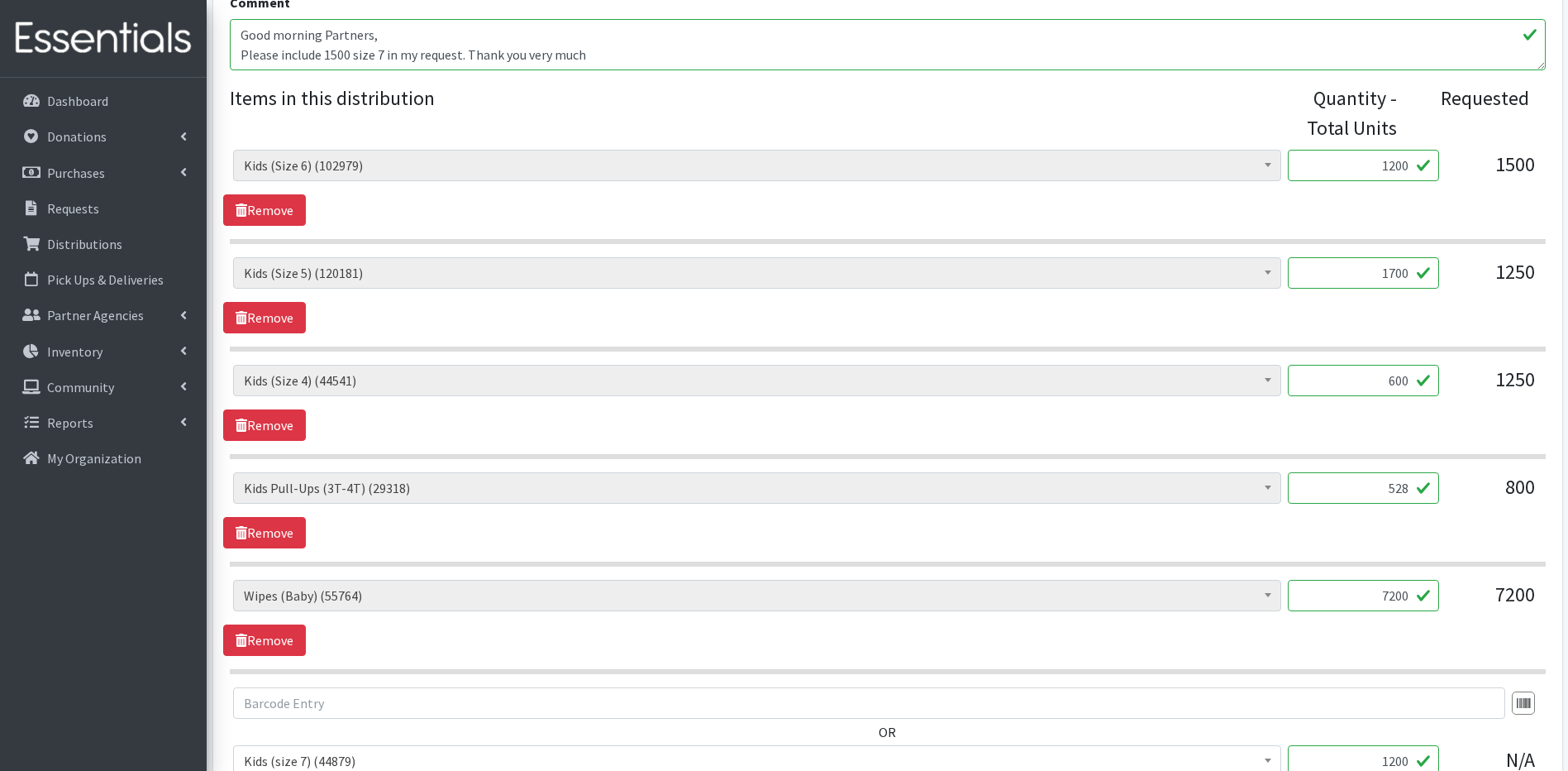
scroll to position [655, 0]
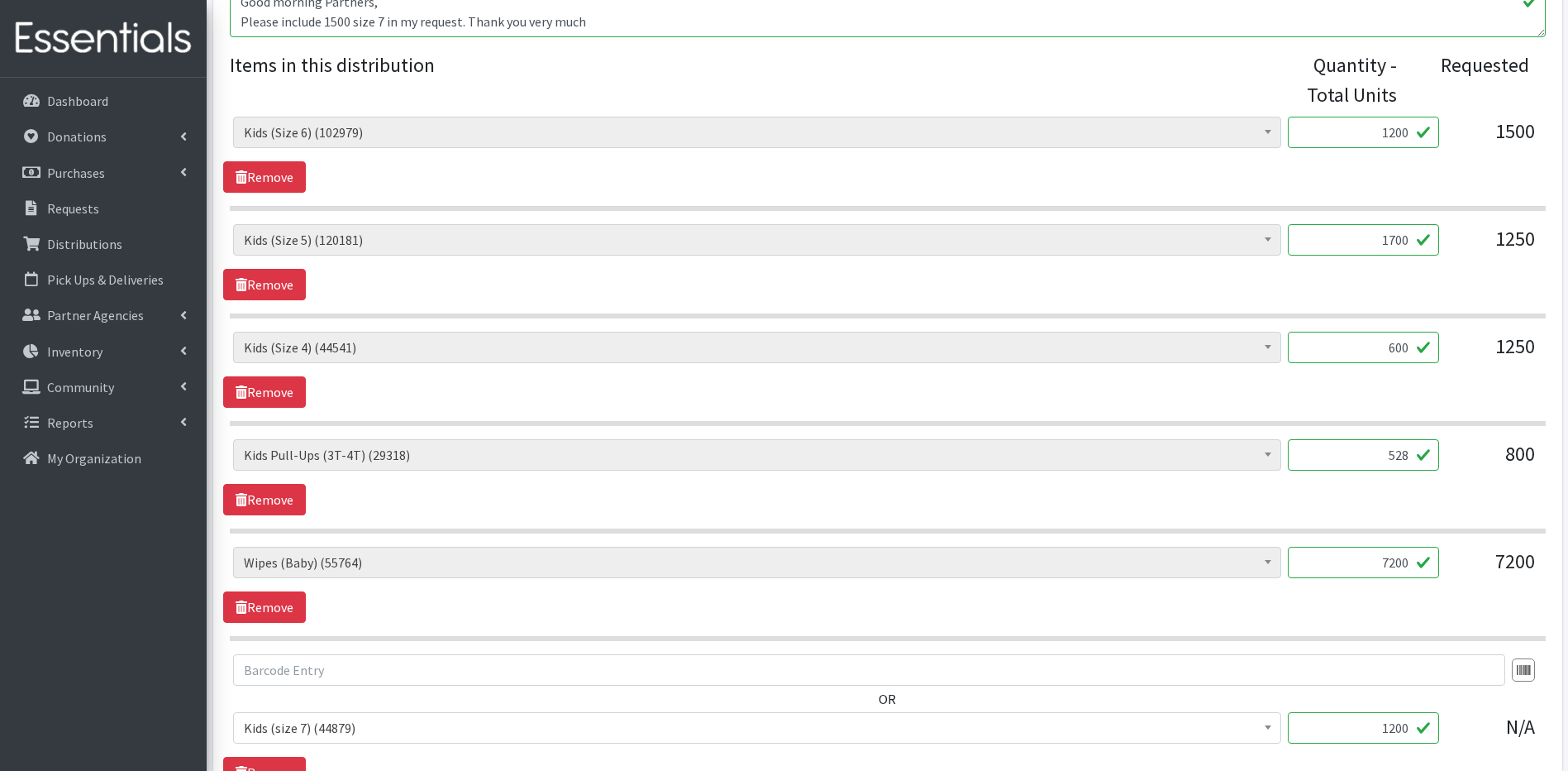
type input "528"
click at [1402, 563] on input "7200" at bounding box center [1363, 562] width 151 height 31
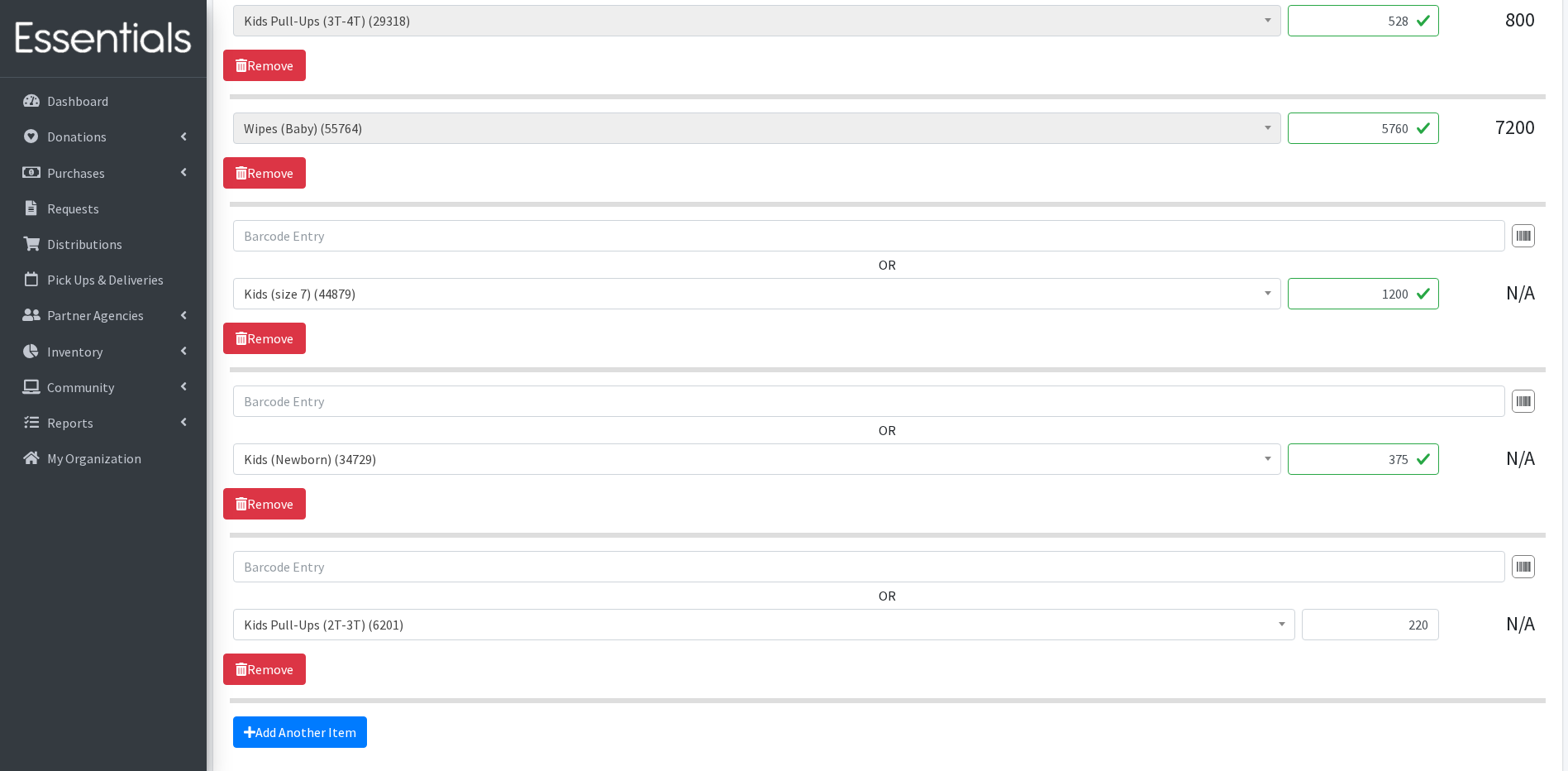
scroll to position [1118, 0]
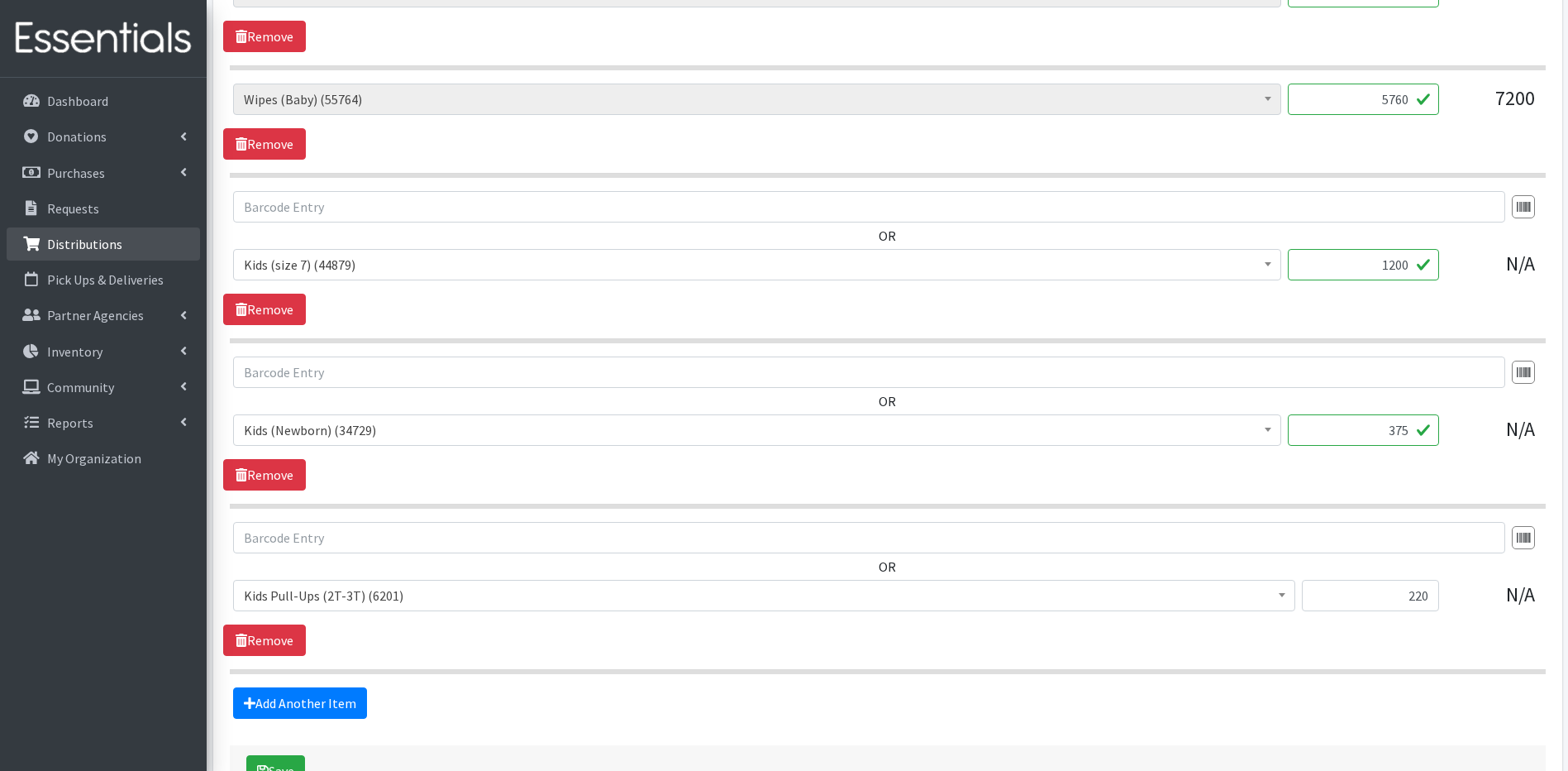
type input "5760"
click at [82, 233] on link "Distributions" at bounding box center [103, 244] width 193 height 33
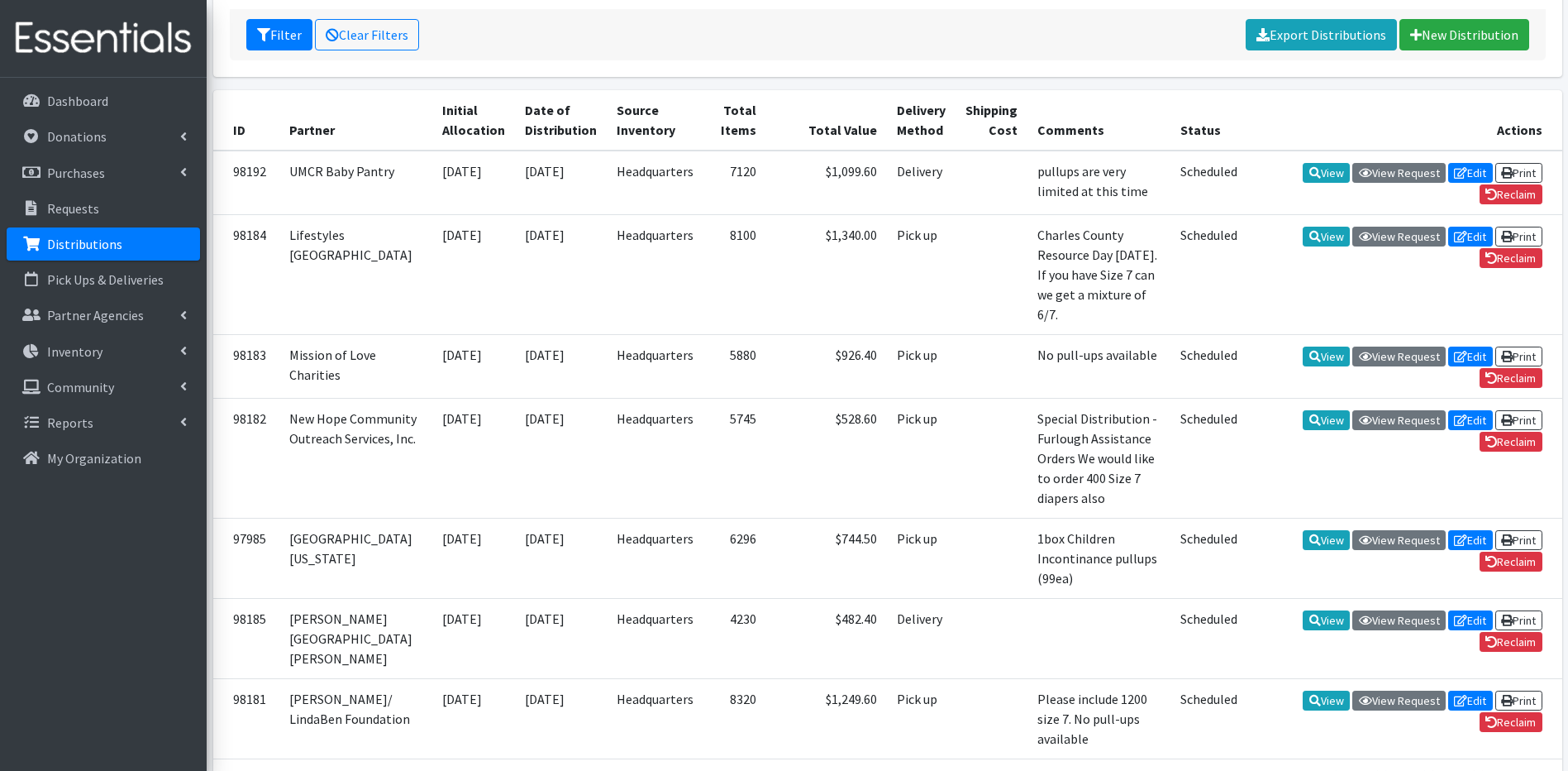
scroll to position [331, 0]
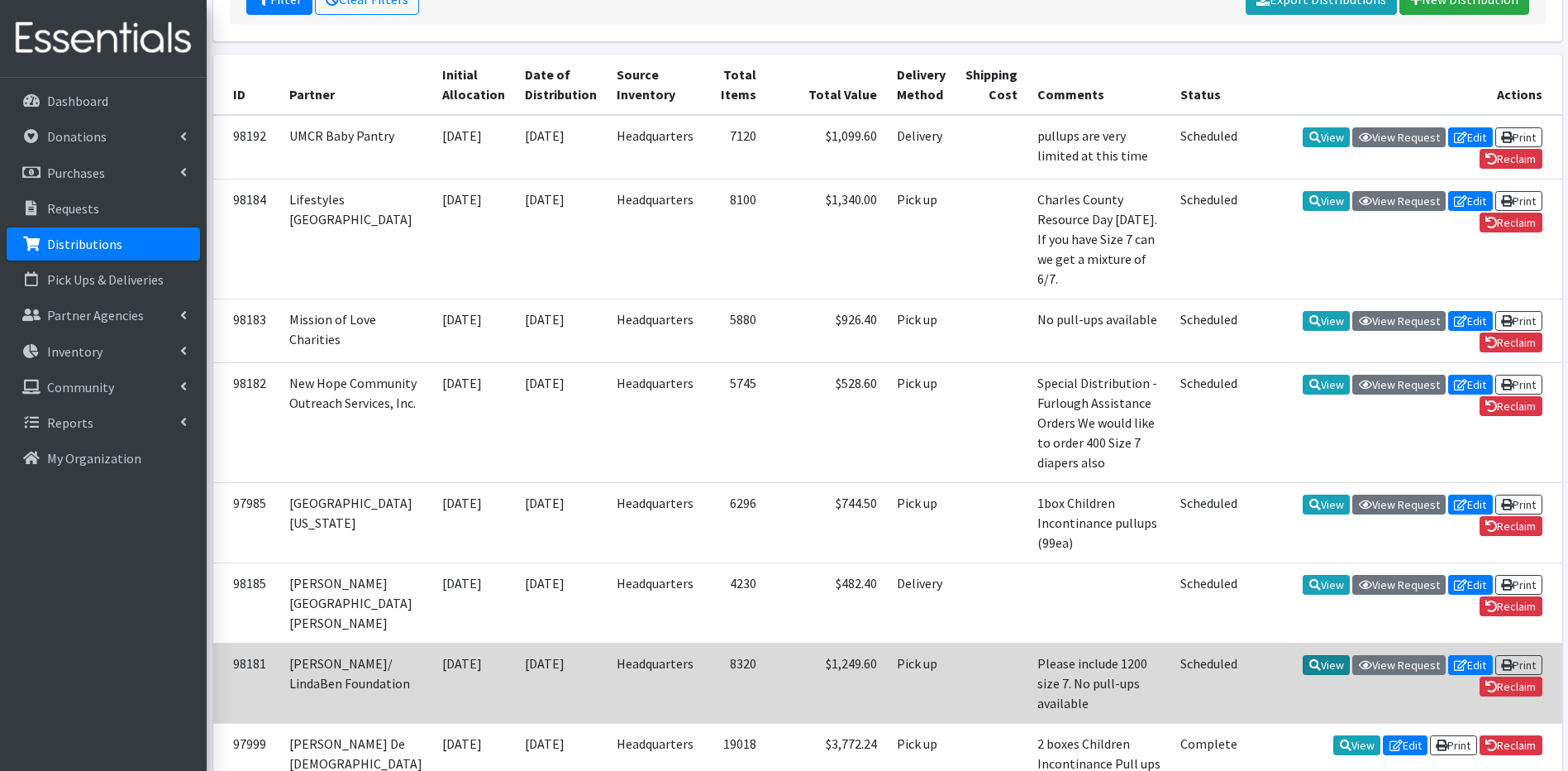
click at [1329, 655] on link "View" at bounding box center [1326, 665] width 47 height 19
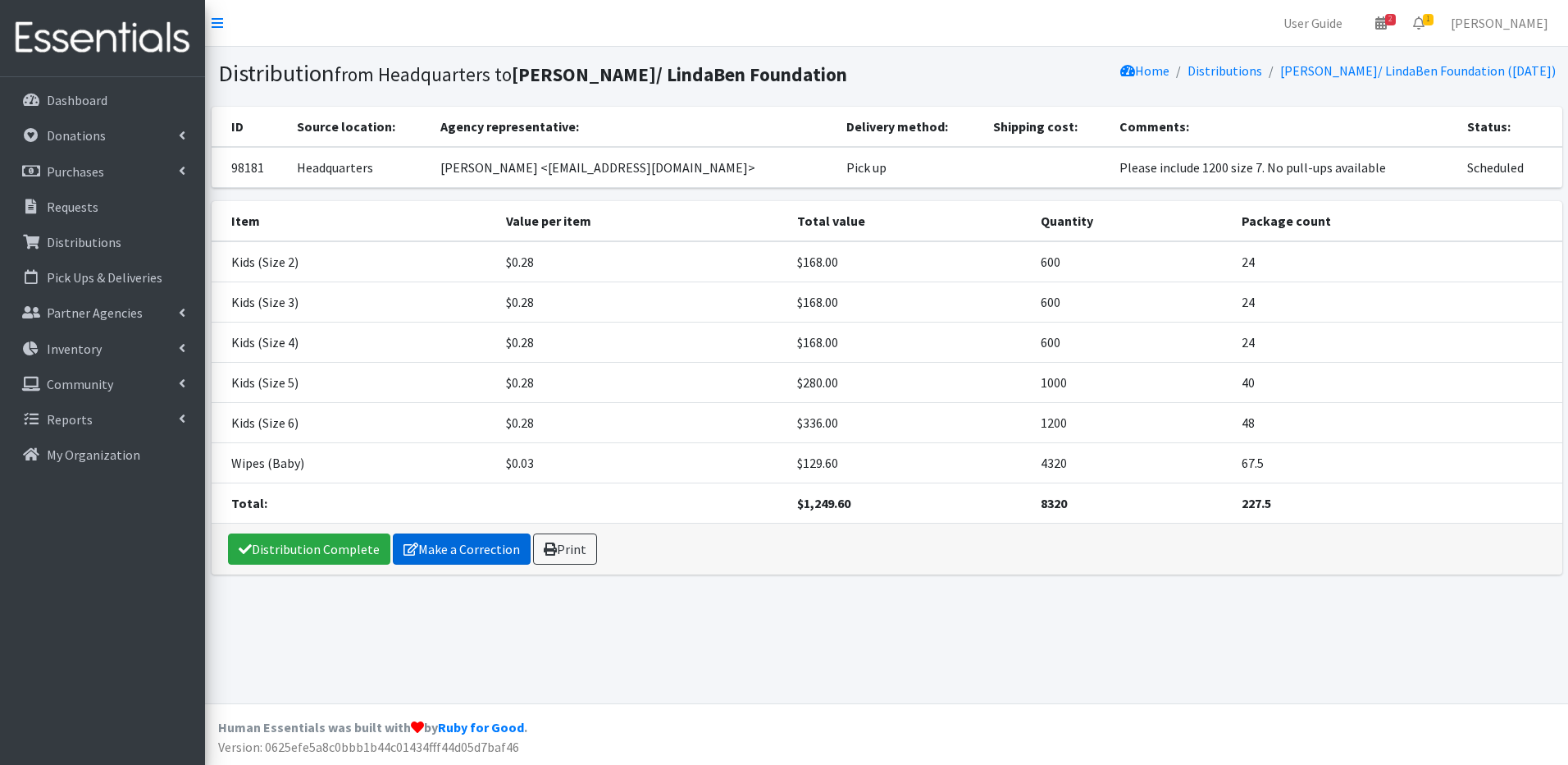
click at [439, 550] on link "Make a Correction" at bounding box center [461, 549] width 138 height 31
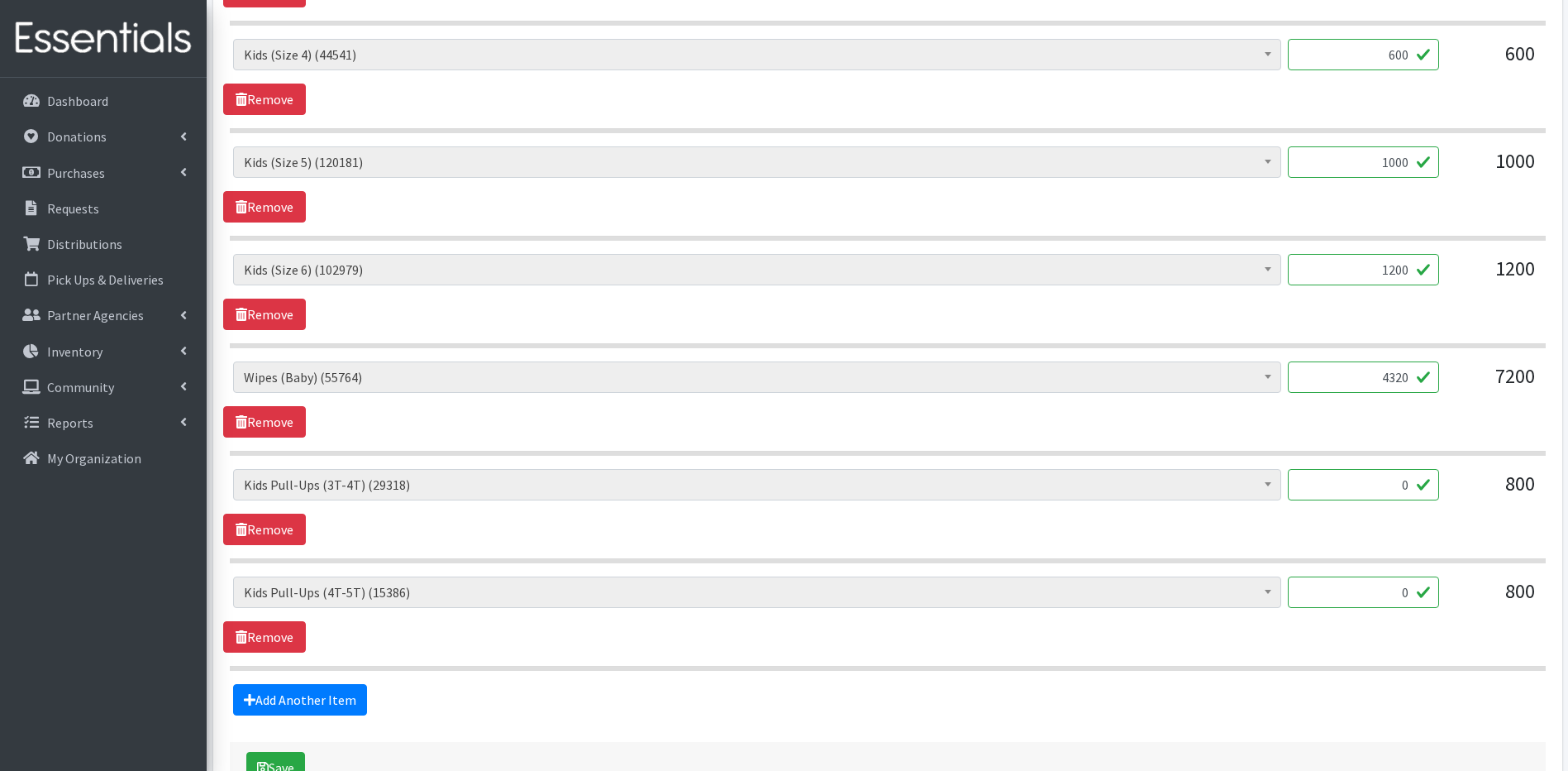
scroll to position [926, 0]
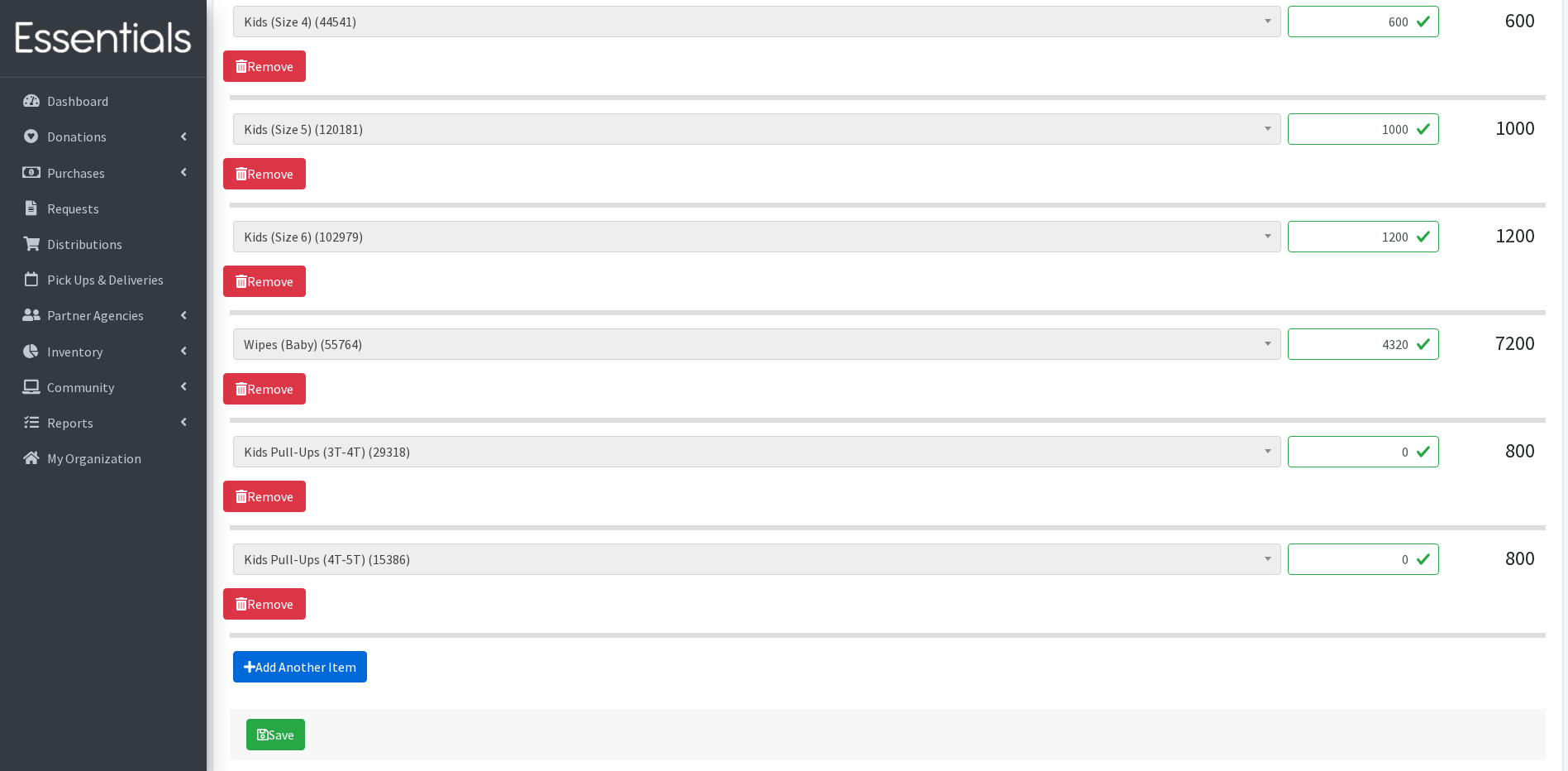
click at [257, 663] on link "Add Another Item" at bounding box center [299, 666] width 134 height 31
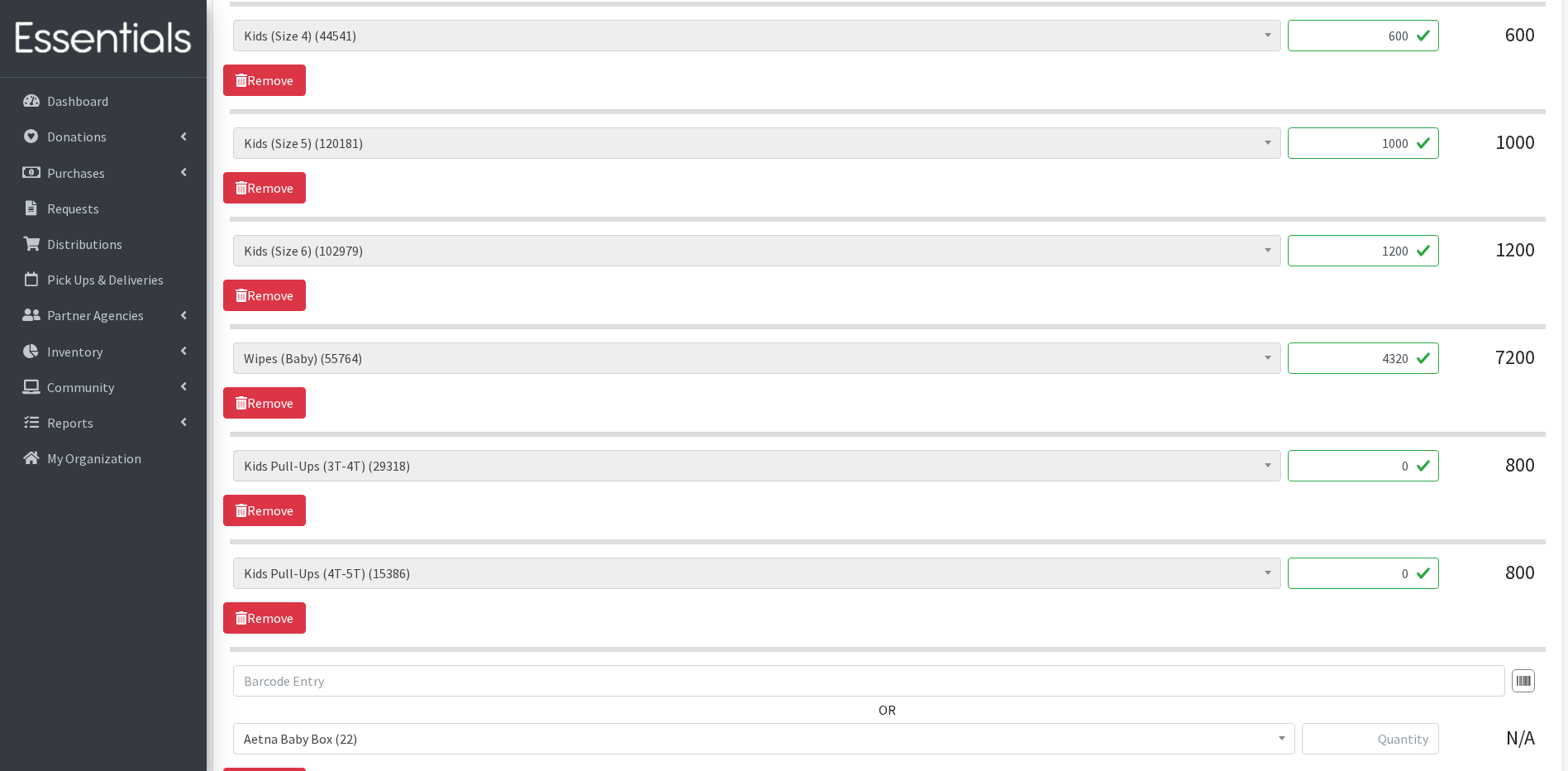
scroll to position [928, 0]
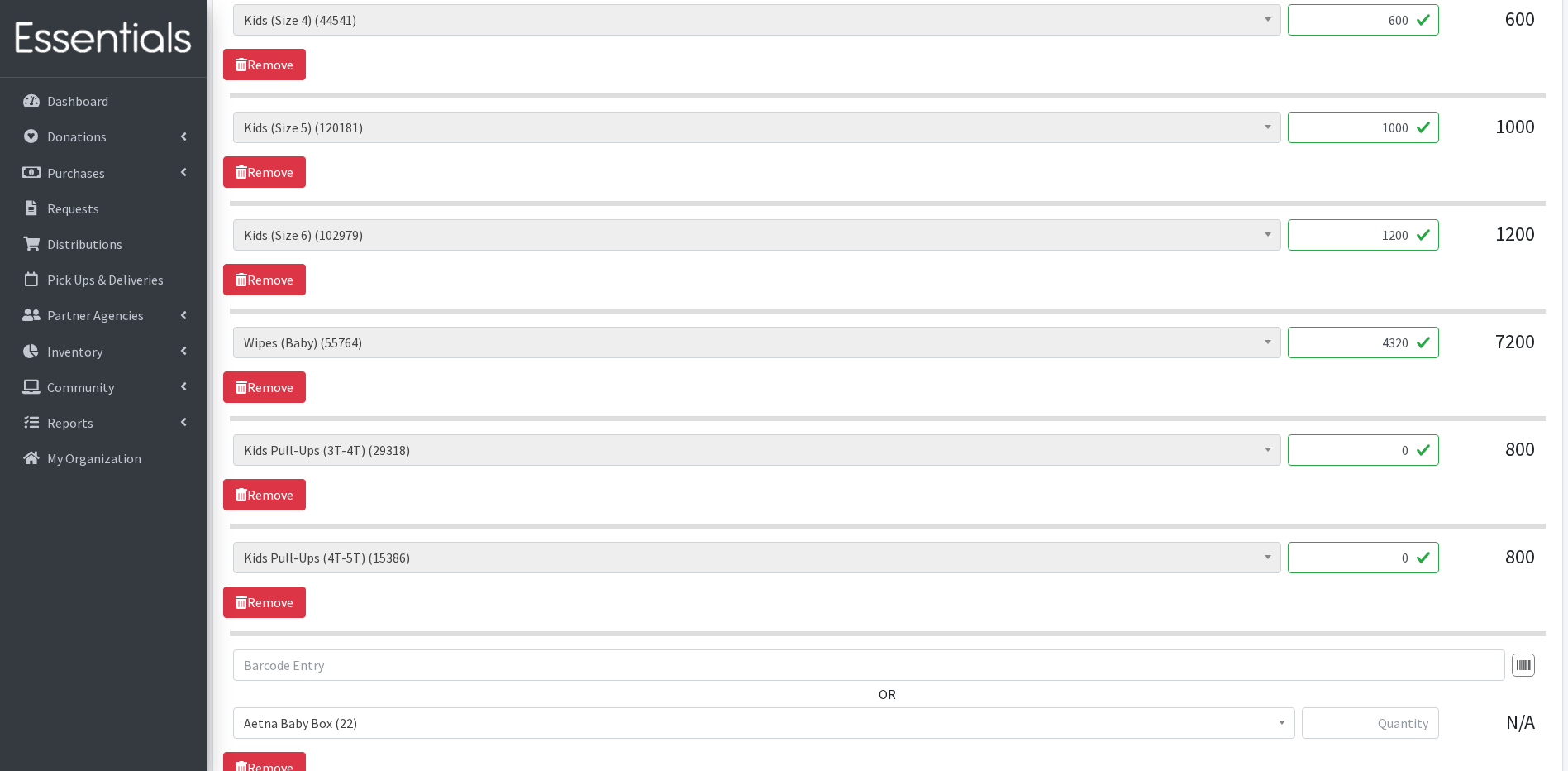
click at [1408, 447] on input "0" at bounding box center [1363, 449] width 151 height 31
type input "352"
click at [274, 605] on link "Remove" at bounding box center [264, 602] width 82 height 31
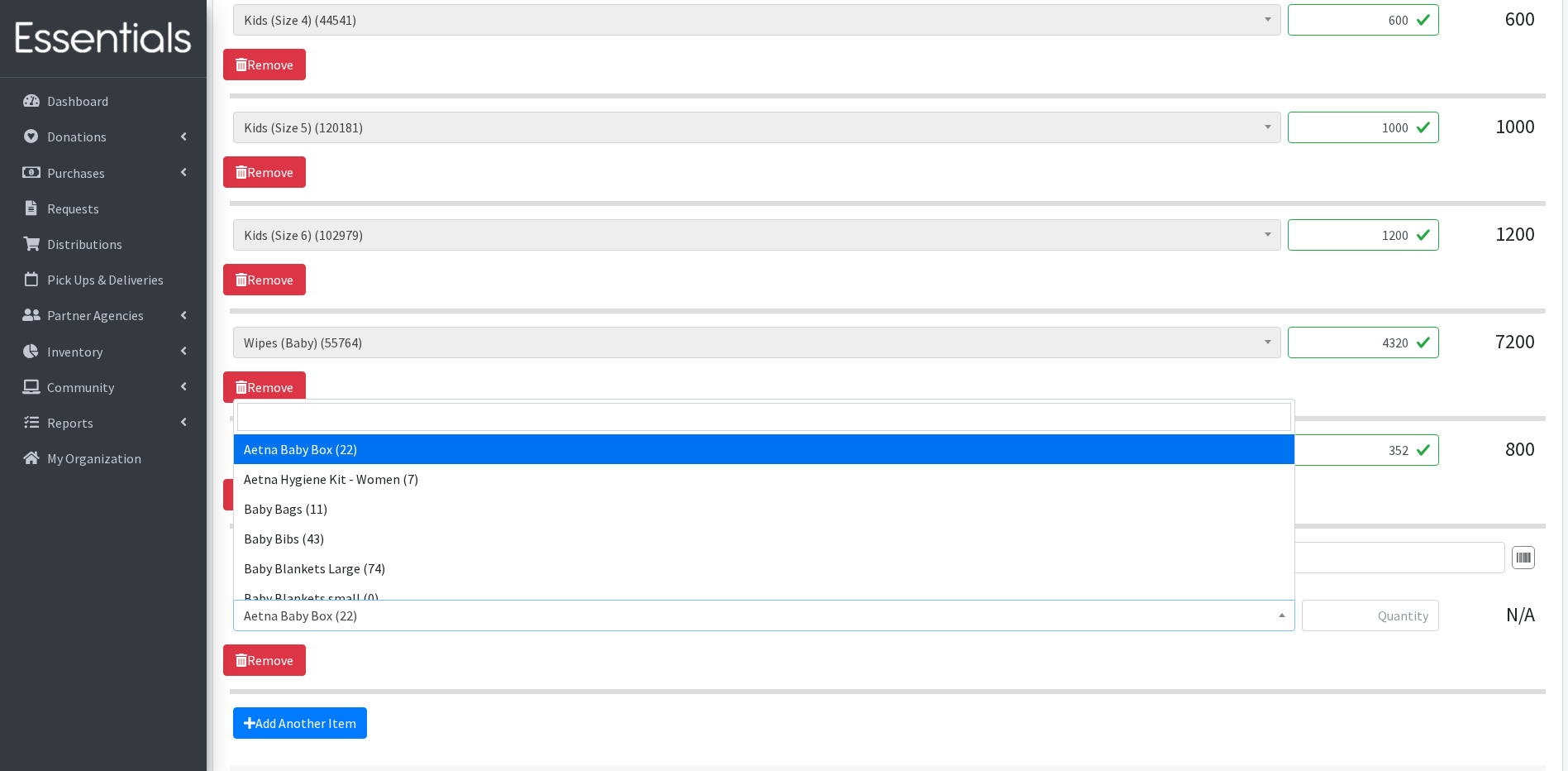
click at [1281, 616] on b at bounding box center [1281, 614] width 6 height 4
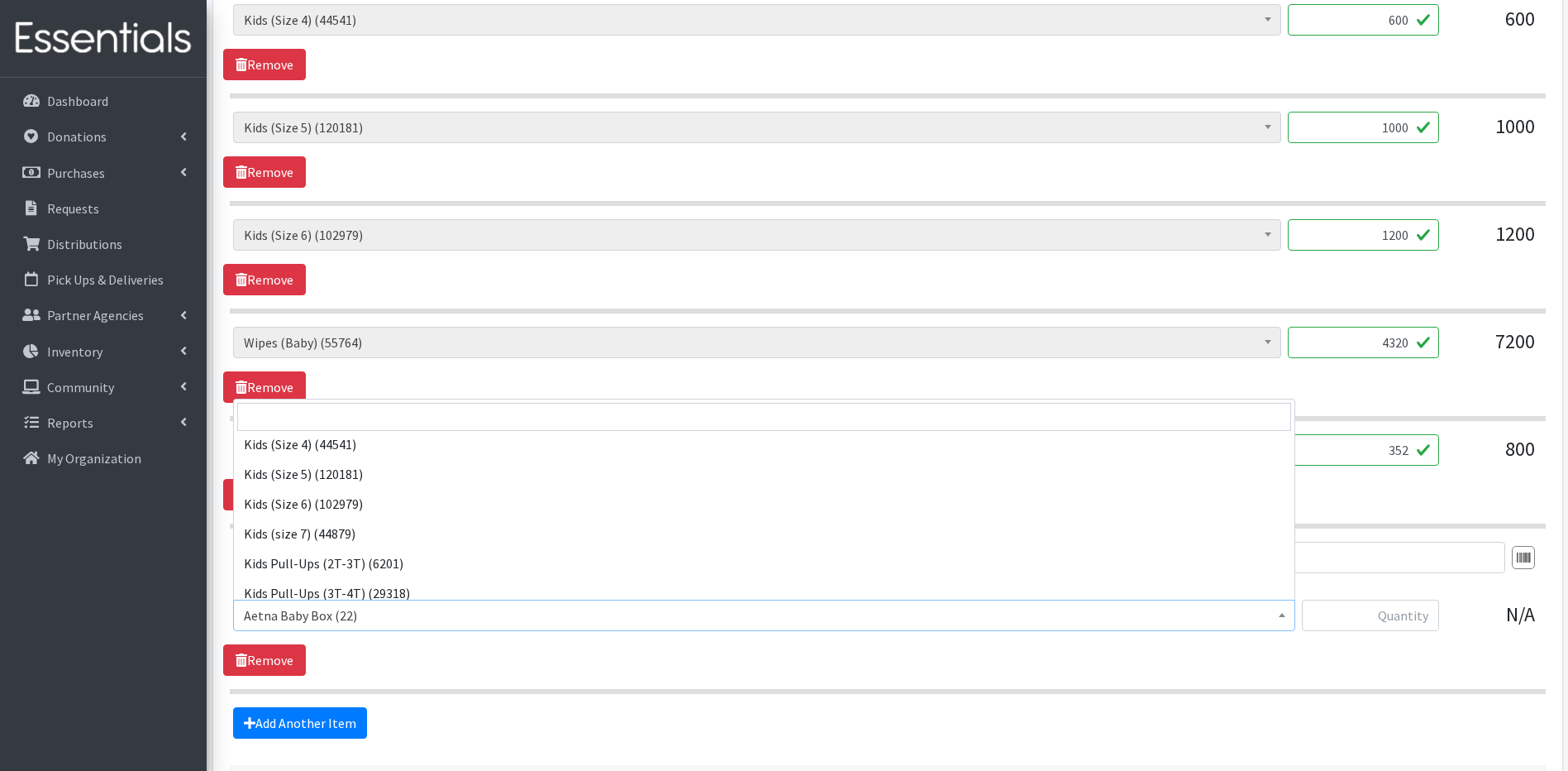
scroll to position [497, 0]
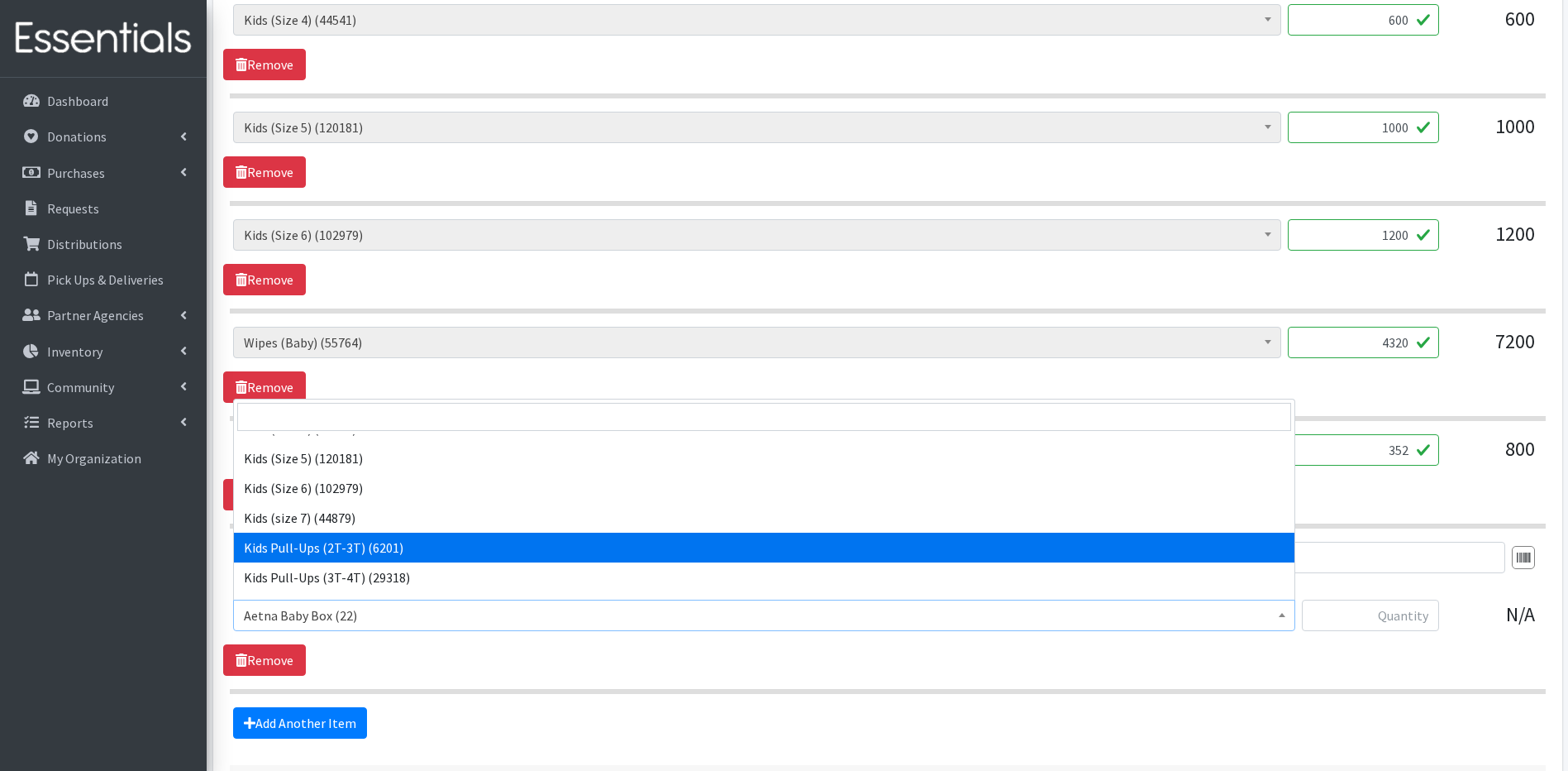
select select "5487"
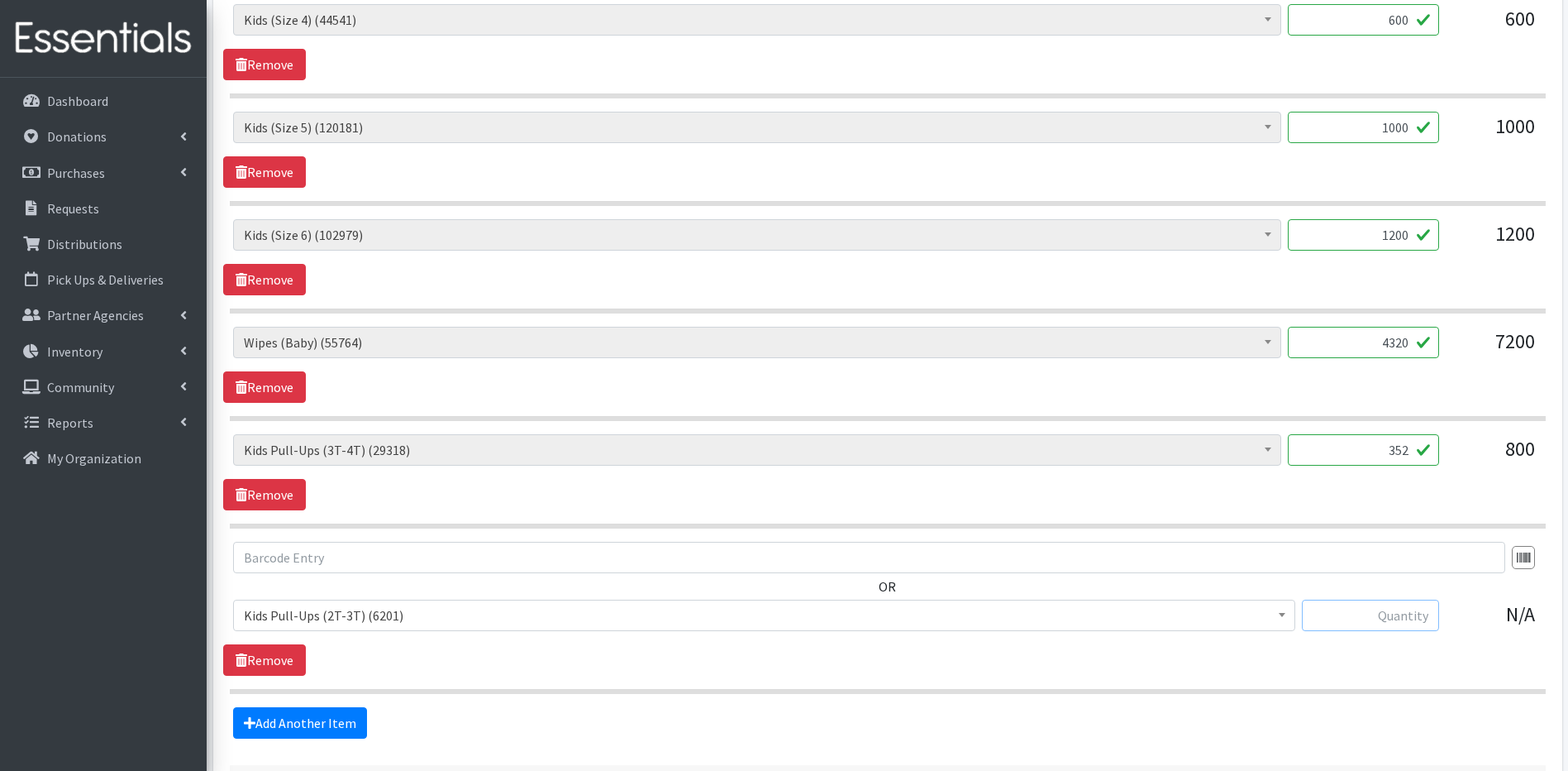
click at [1398, 615] on input "text" at bounding box center [1370, 614] width 137 height 31
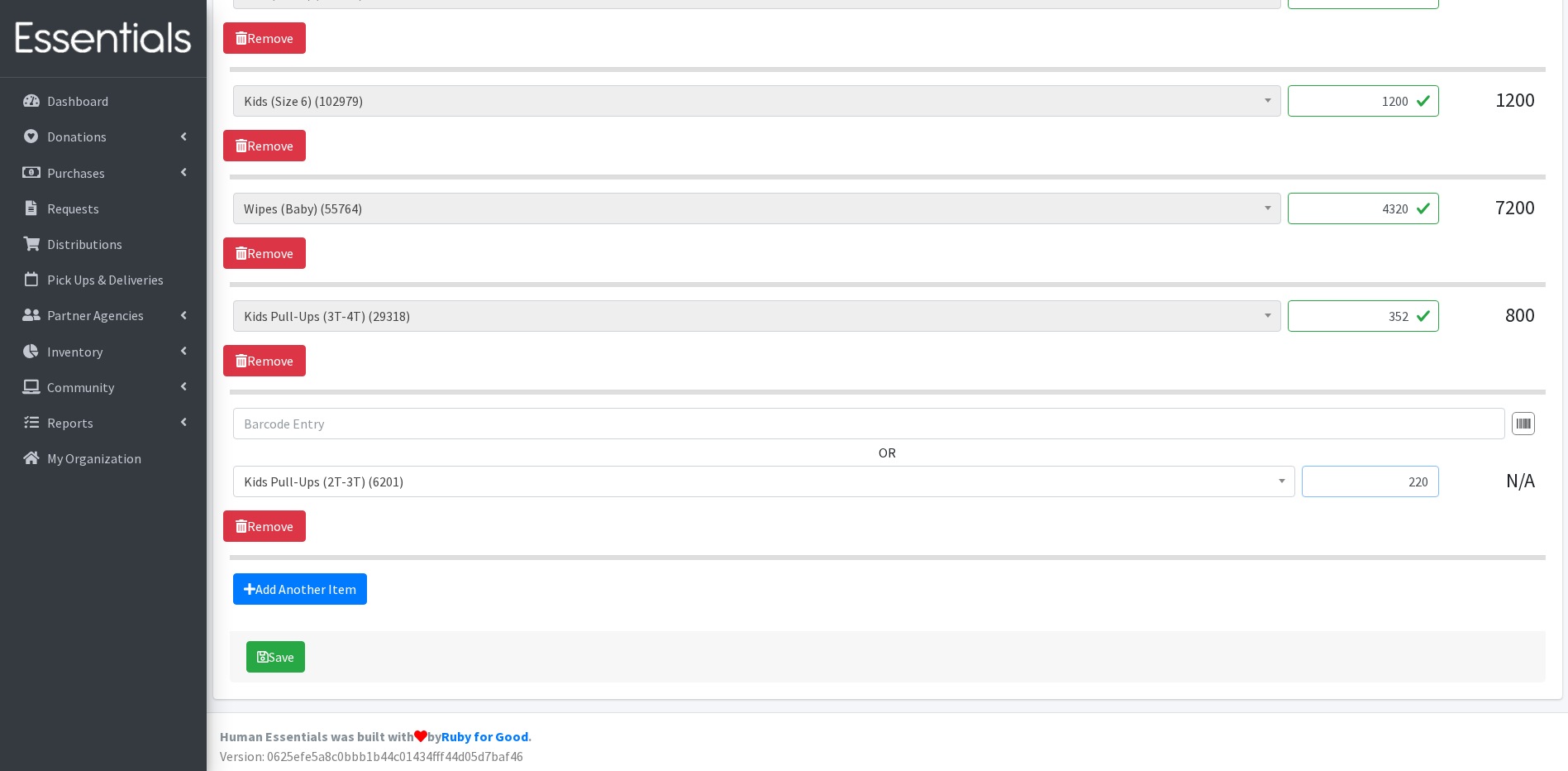
scroll to position [1065, 0]
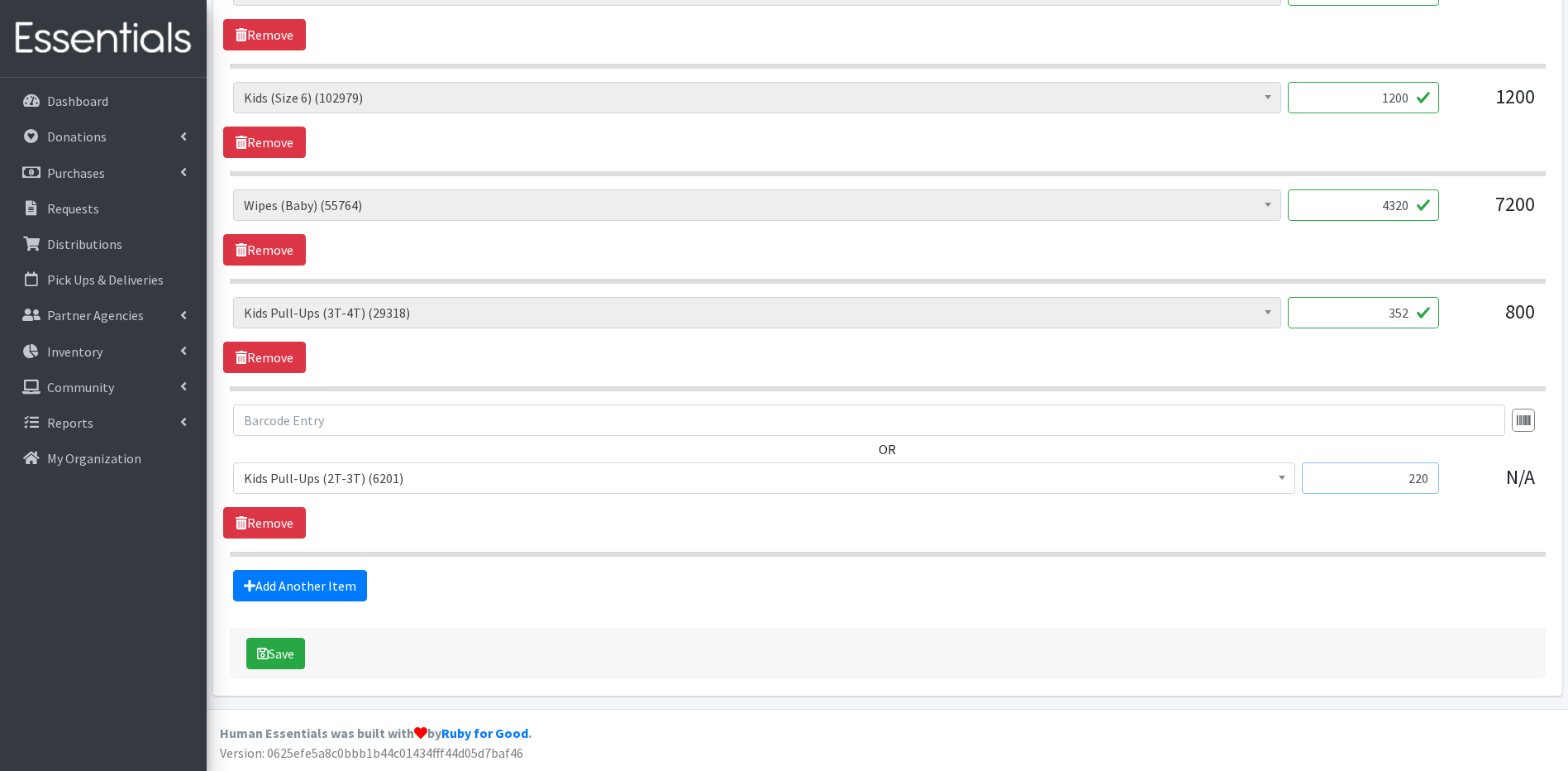
type input "220"
click at [1402, 204] on input "4320" at bounding box center [1363, 205] width 151 height 31
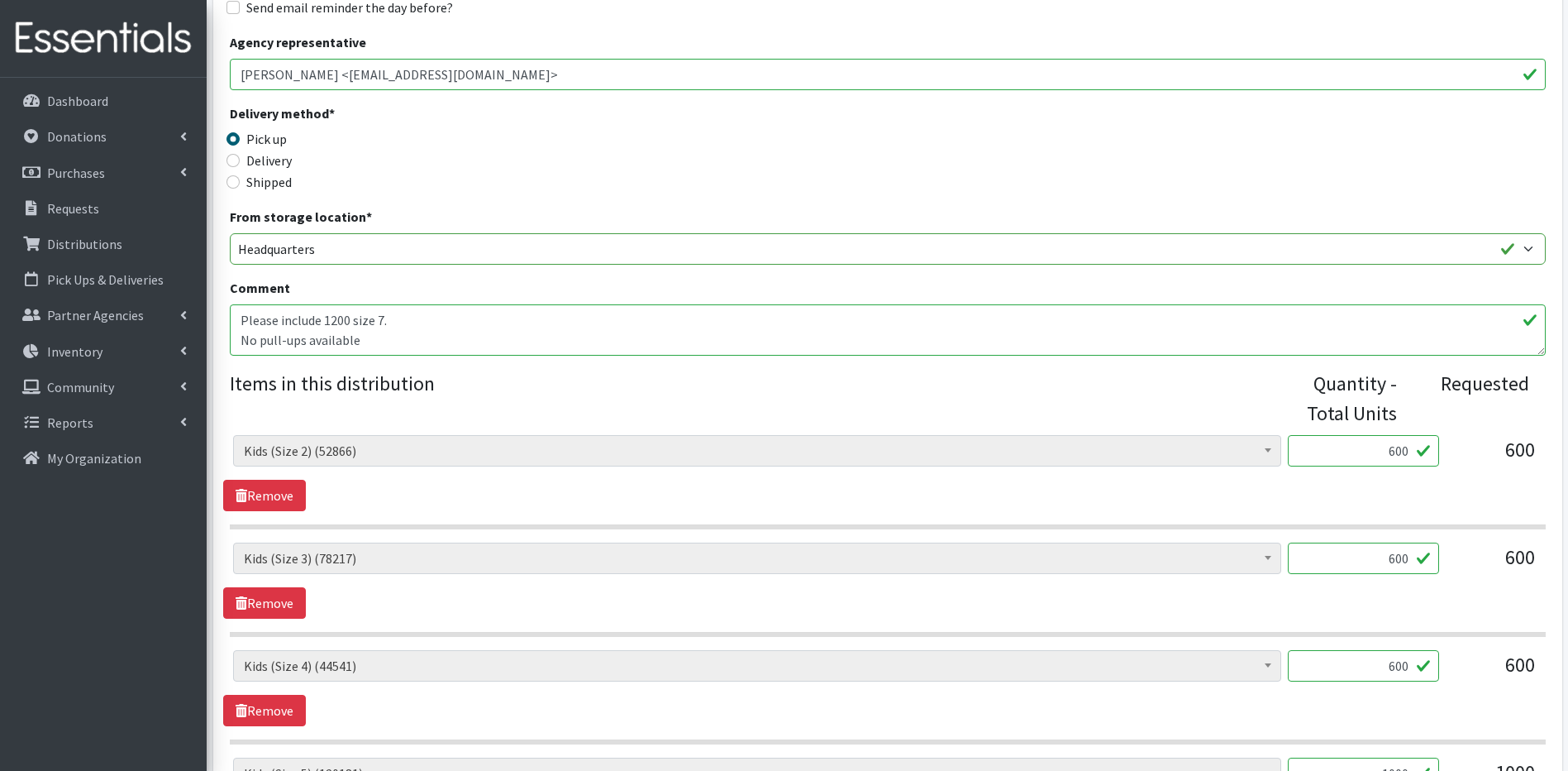
scroll to position [160, 0]
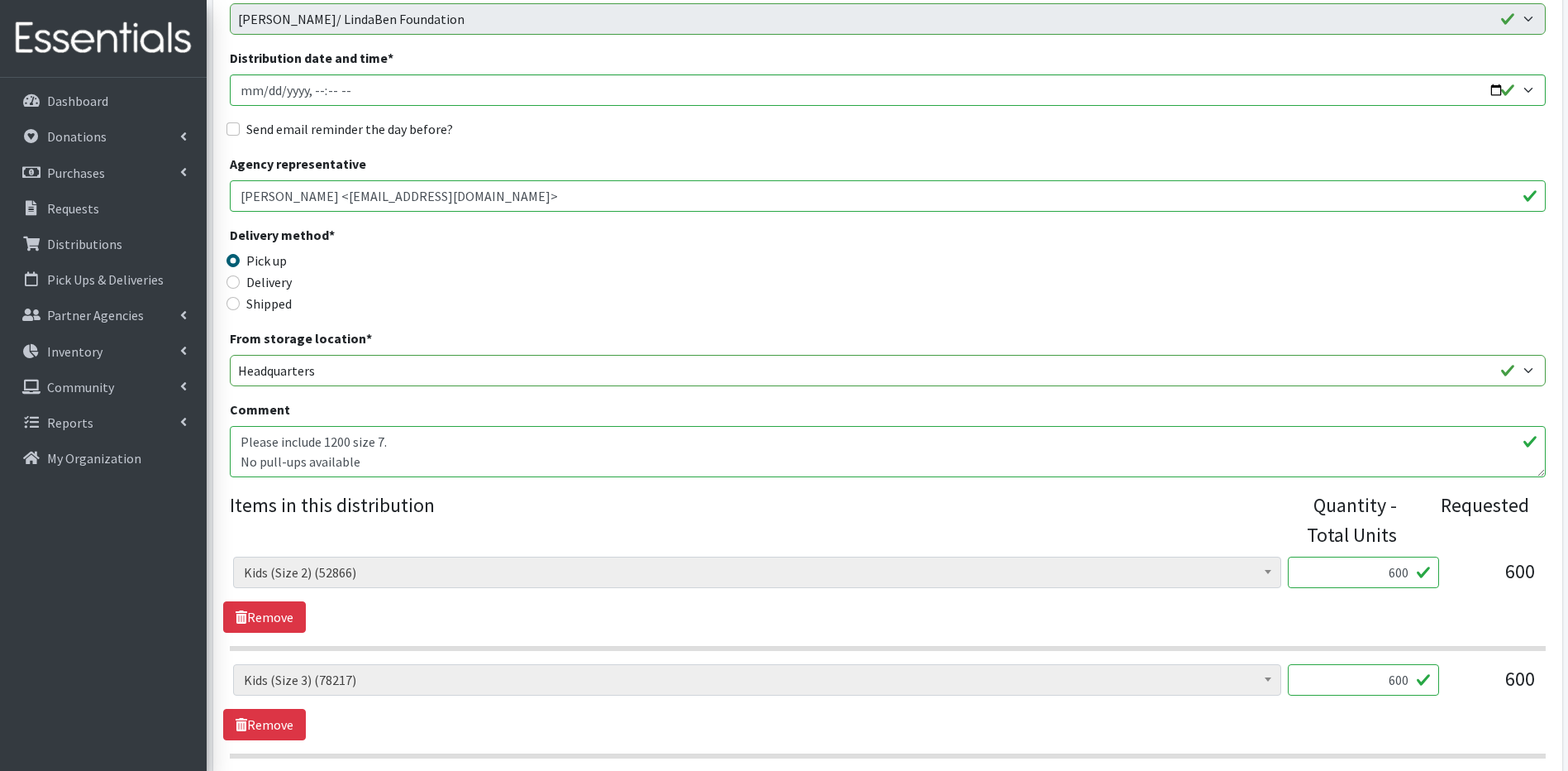
type input "5760"
click at [364, 460] on textarea "Please include 1200 size 7. No pull-ups available" at bounding box center [887, 452] width 1316 height 51
click at [405, 446] on textarea "Please include 1200 size 7. No pull-ups available" at bounding box center [887, 452] width 1316 height 51
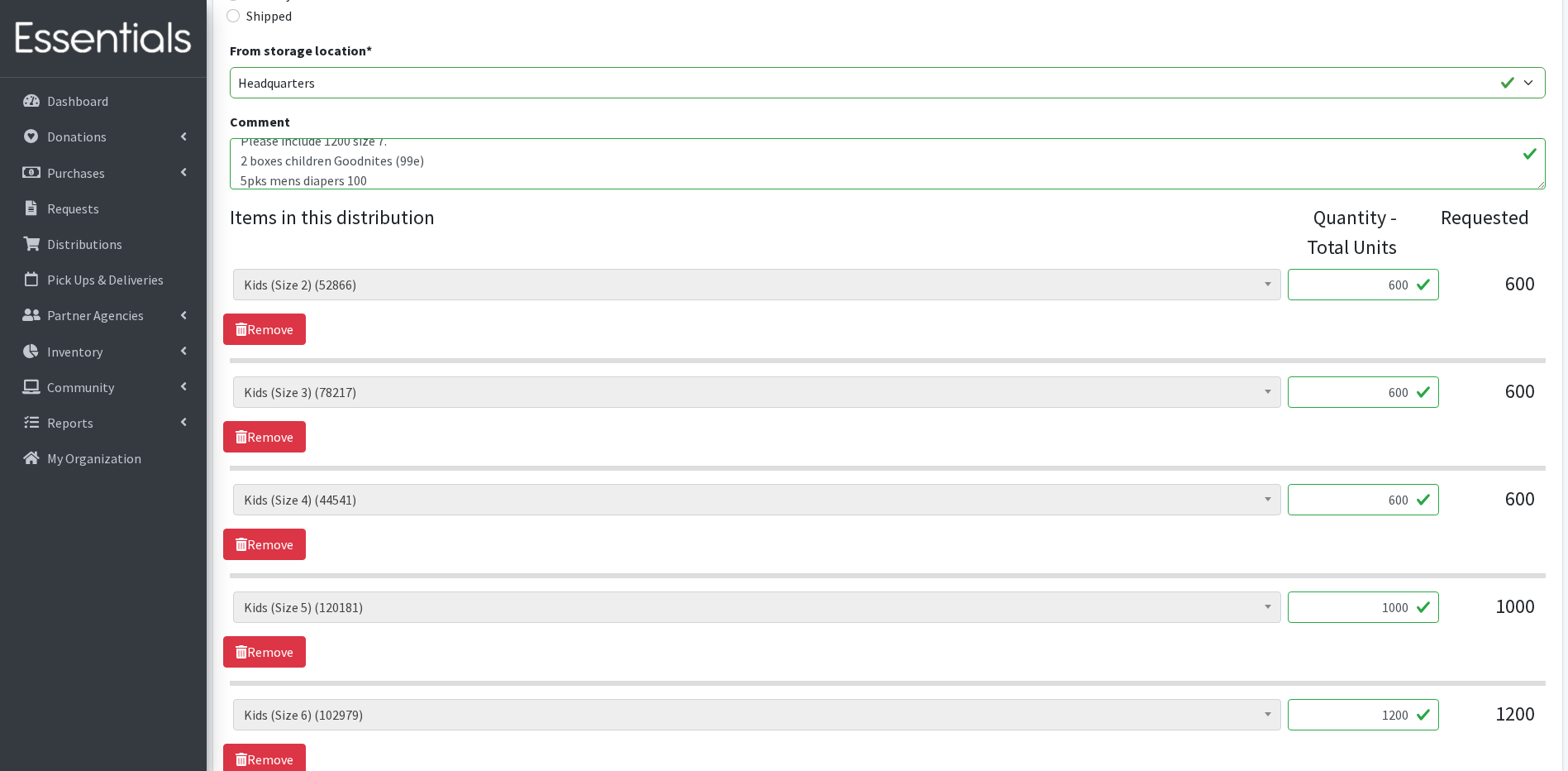
scroll to position [501, 0]
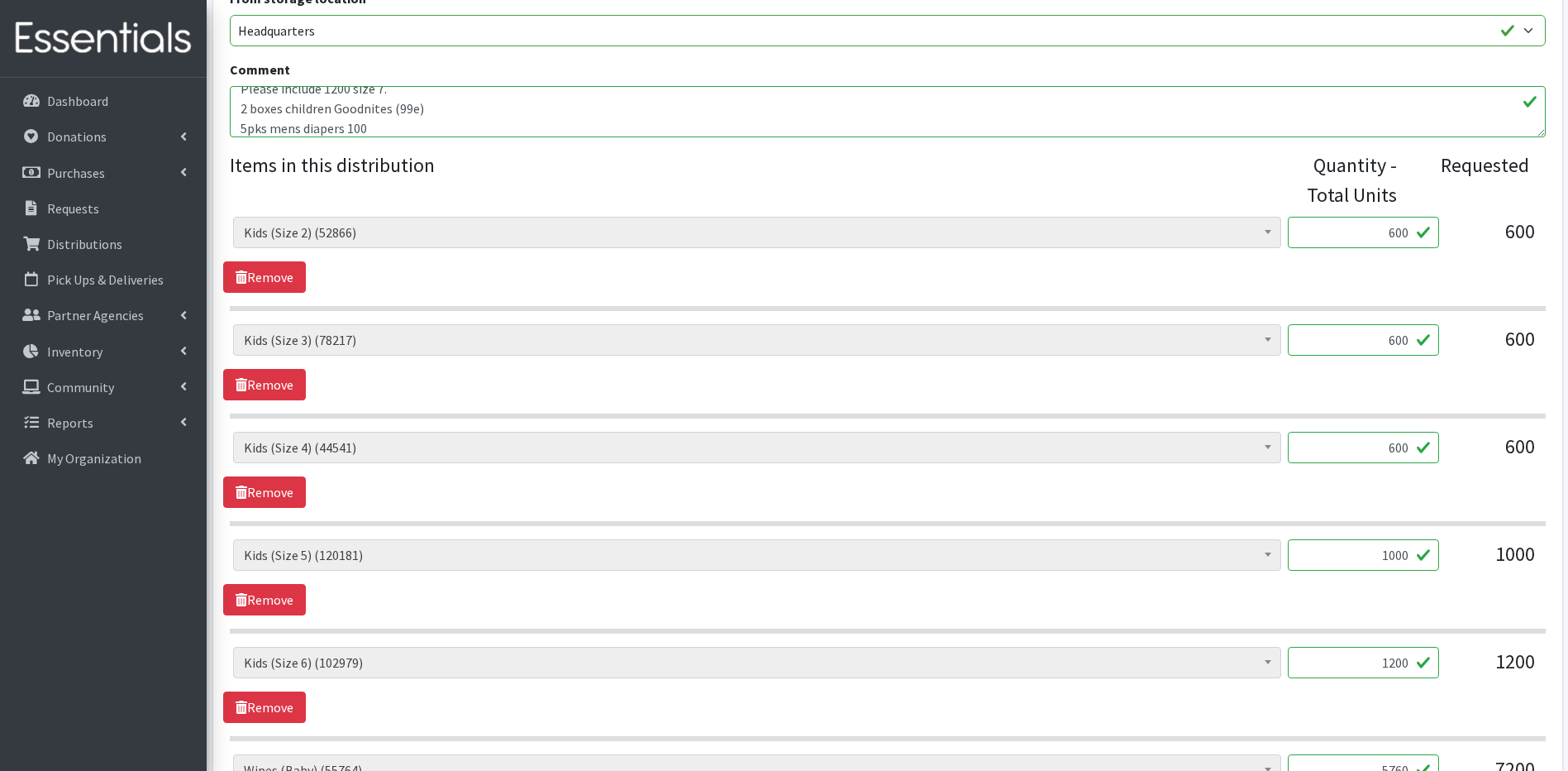
type textarea "Please include 1200 size 7. 2 boxes children Goodnites (99e) 5pks mens diapers …"
click at [1395, 556] on input "1000" at bounding box center [1363, 554] width 151 height 31
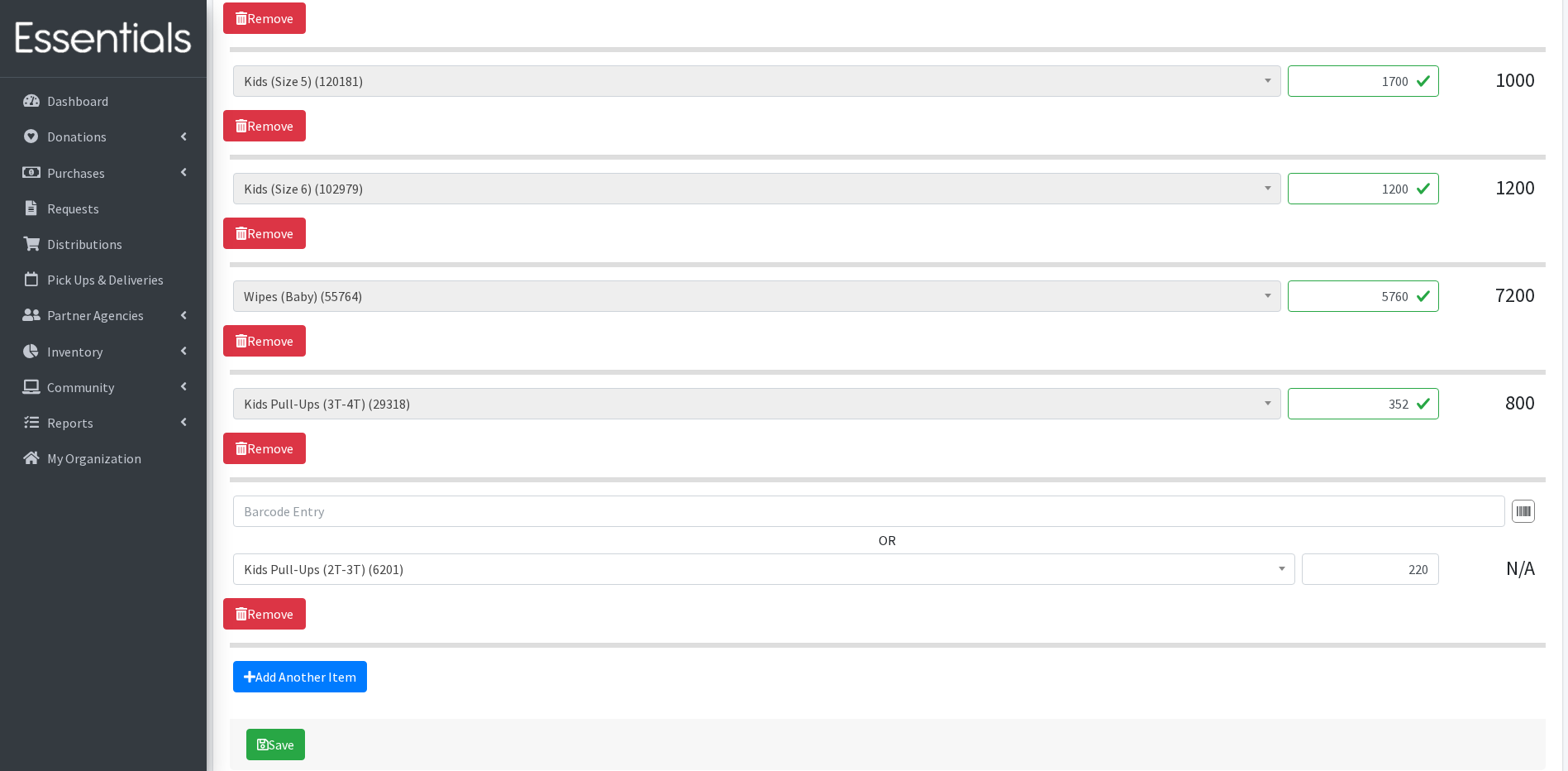
scroll to position [996, 0]
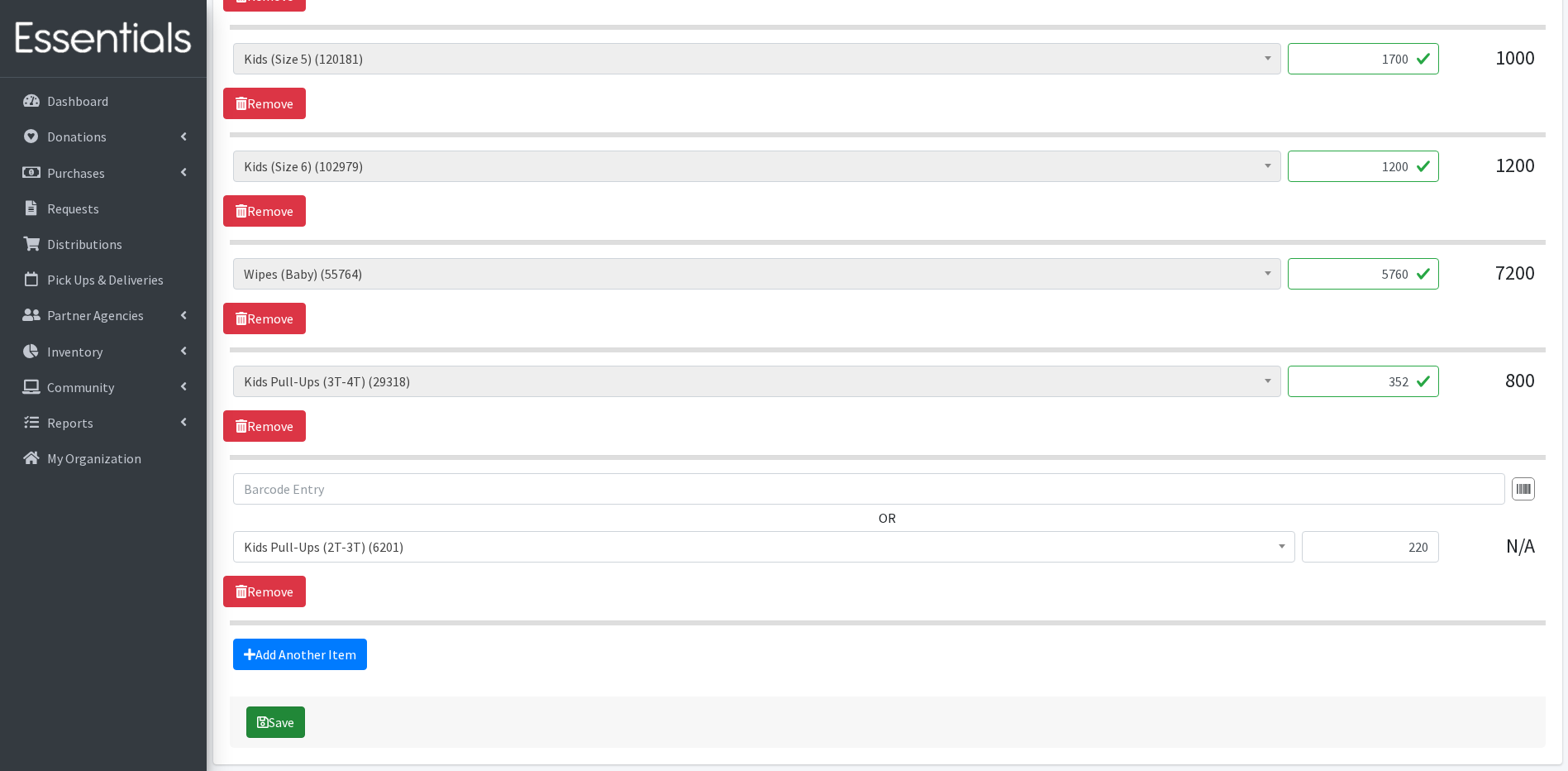
type input "1700"
click at [298, 721] on button "Save" at bounding box center [276, 721] width 58 height 31
